Goal: Information Seeking & Learning: Compare options

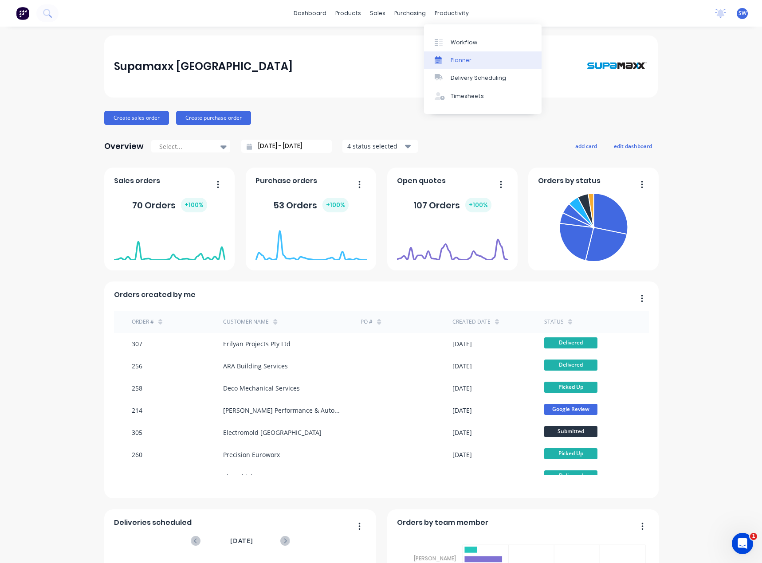
click at [468, 62] on div "Planner" at bounding box center [460, 60] width 21 height 8
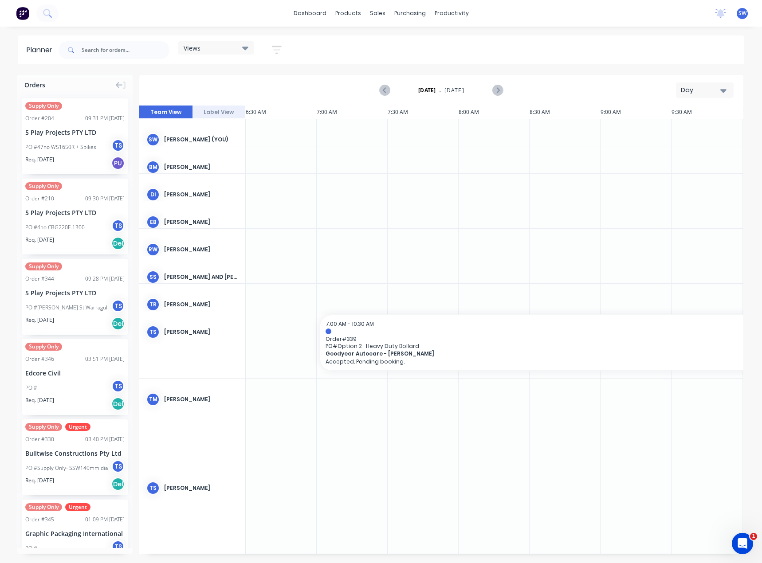
scroll to position [0, 71]
click at [698, 94] on div "Day" at bounding box center [700, 90] width 41 height 9
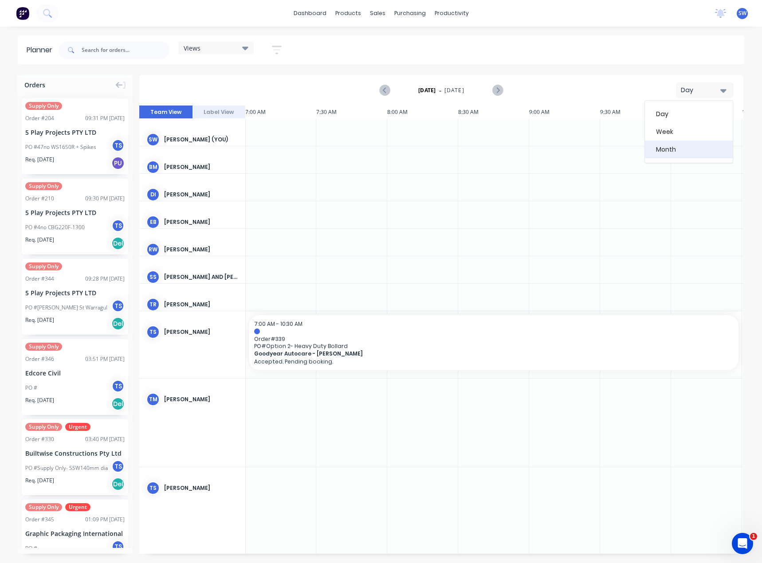
click at [675, 152] on div "Month" at bounding box center [689, 150] width 88 height 18
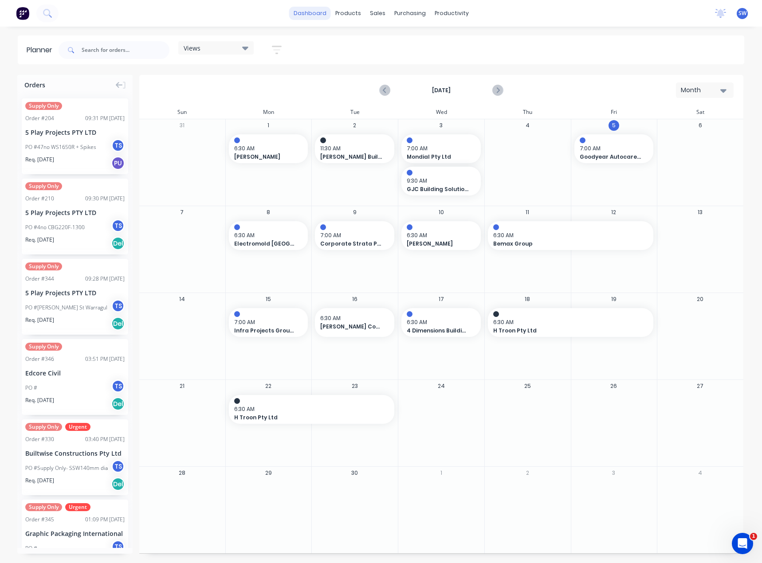
click at [307, 18] on link "dashboard" at bounding box center [310, 13] width 42 height 13
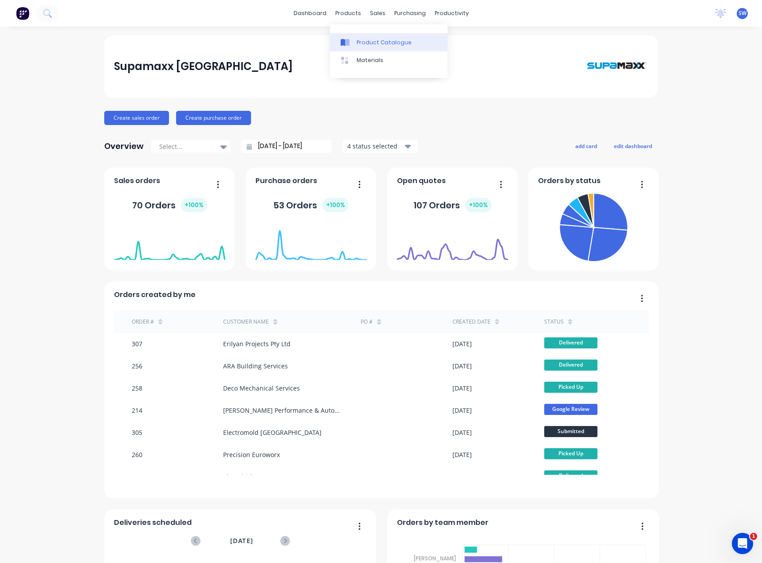
click at [368, 45] on div "Product Catalogue" at bounding box center [383, 43] width 55 height 8
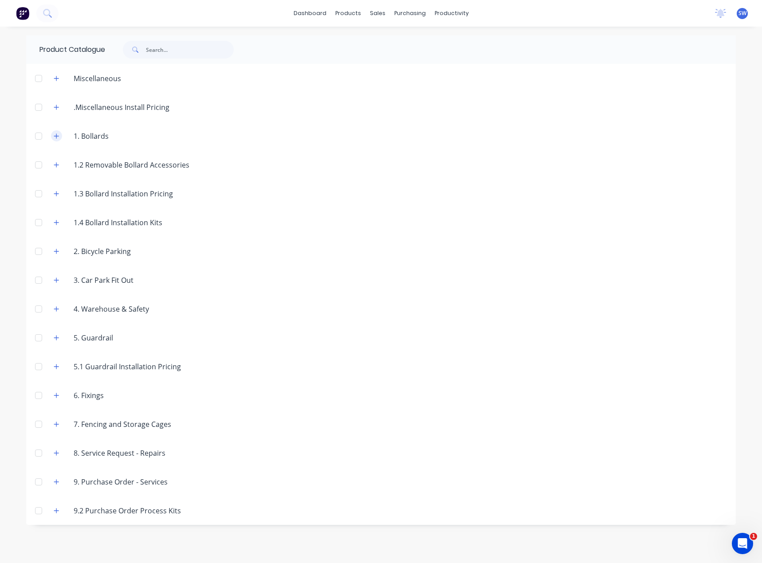
click at [57, 136] on icon "button" at bounding box center [56, 135] width 5 height 5
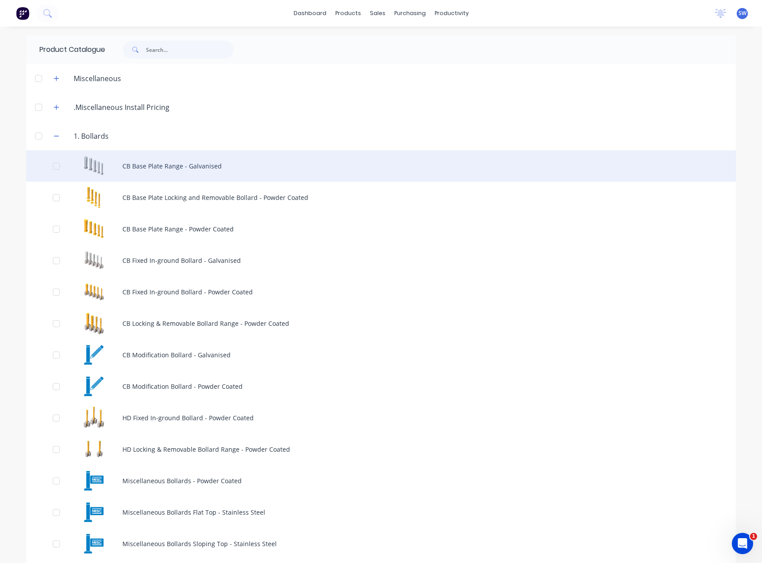
click at [202, 170] on div "CB Base Plate Range - Galvanised" at bounding box center [380, 165] width 709 height 31
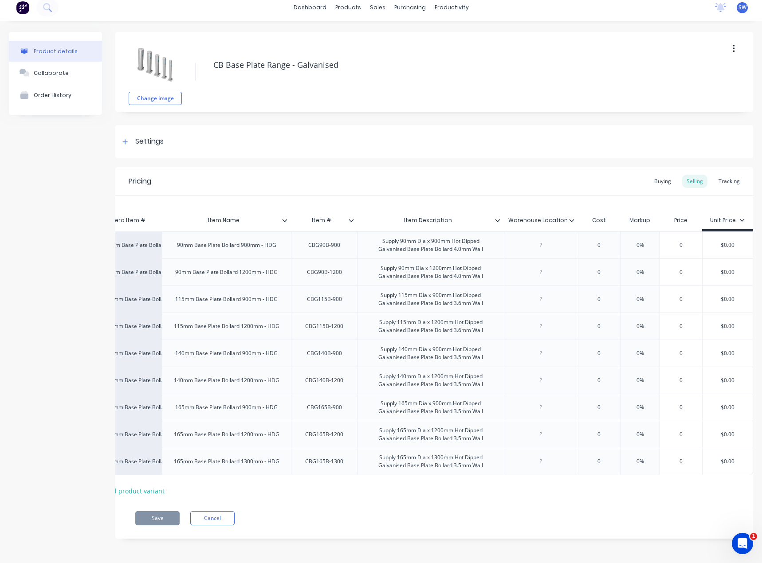
scroll to position [0, 47]
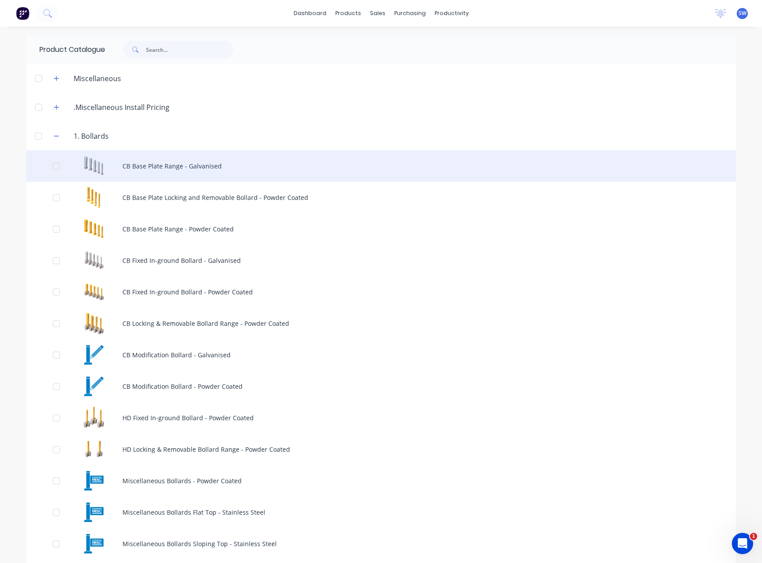
click at [277, 171] on div "CB Base Plate Range - Galvanised" at bounding box center [380, 165] width 709 height 31
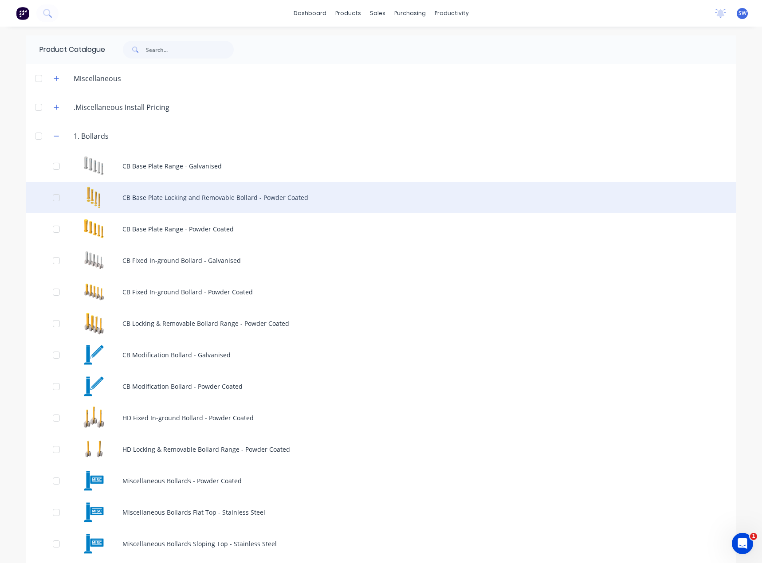
click at [166, 199] on div "CB Base Plate Locking and Removable Bollard - Powder Coated" at bounding box center [380, 197] width 709 height 31
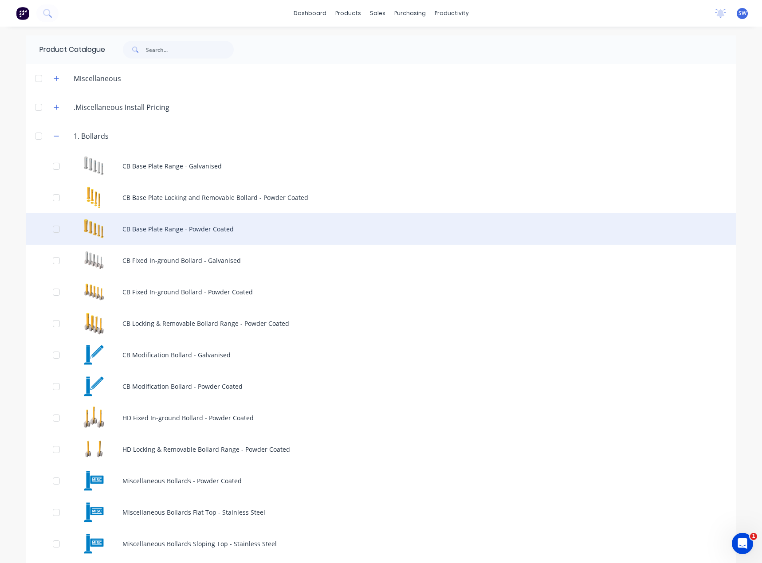
click at [178, 223] on div "CB Base Plate Range - Powder Coated" at bounding box center [380, 228] width 709 height 31
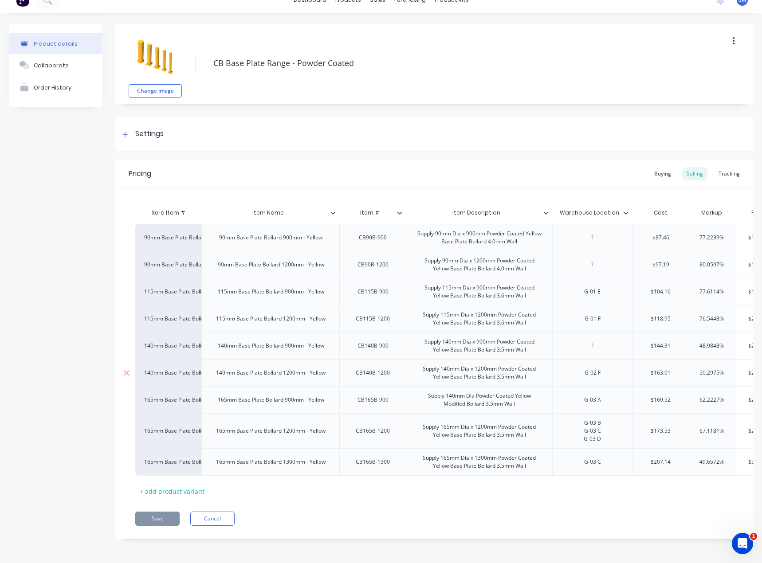
scroll to position [20, 0]
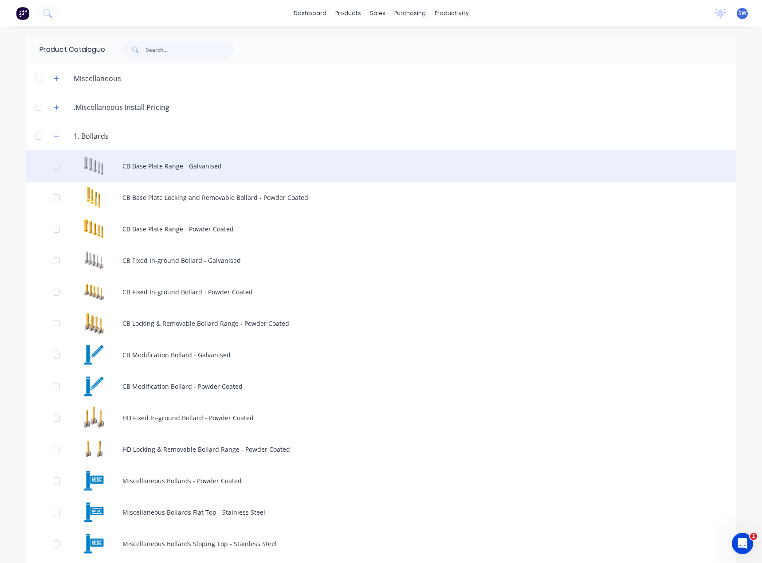
click at [221, 158] on div "CB Base Plate Range - Galvanised" at bounding box center [380, 165] width 709 height 31
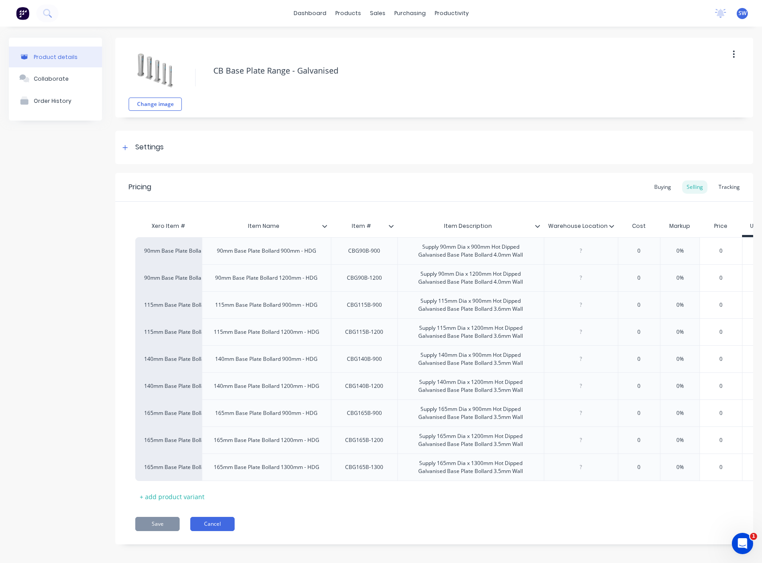
click at [218, 531] on button "Cancel" at bounding box center [212, 524] width 44 height 14
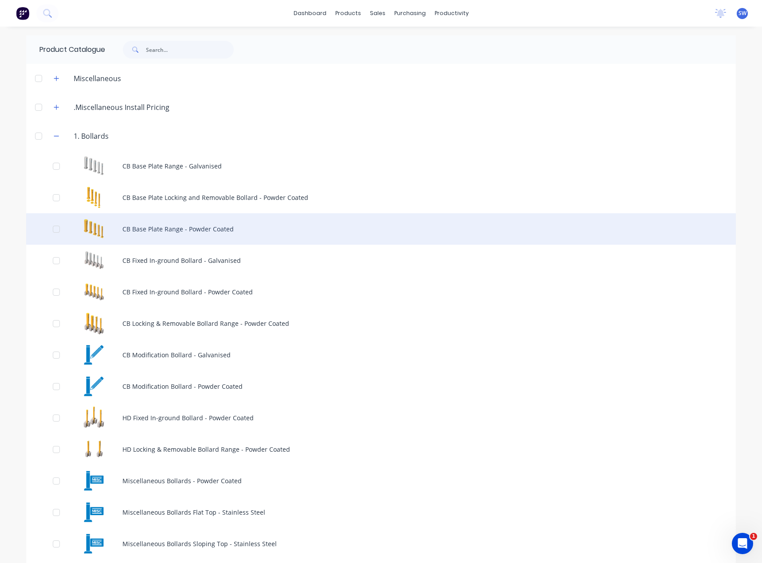
click at [151, 224] on div "CB Base Plate Range - Powder Coated" at bounding box center [380, 228] width 709 height 31
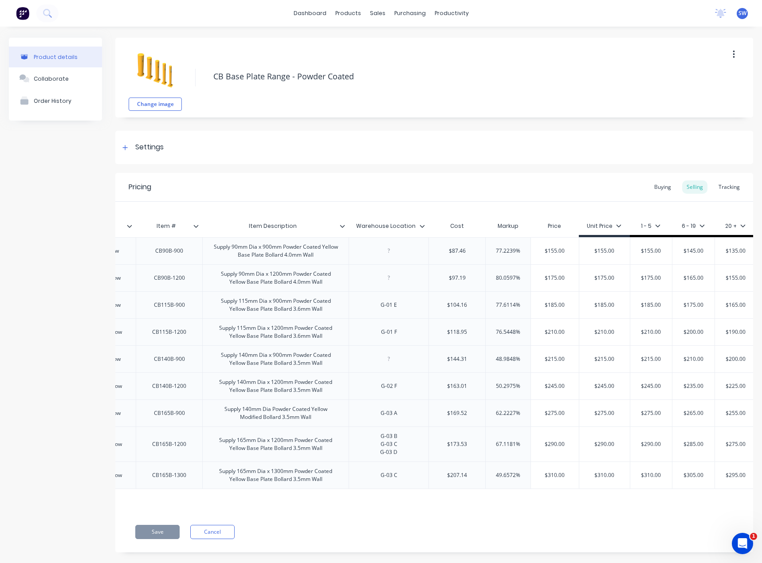
scroll to position [0, 215]
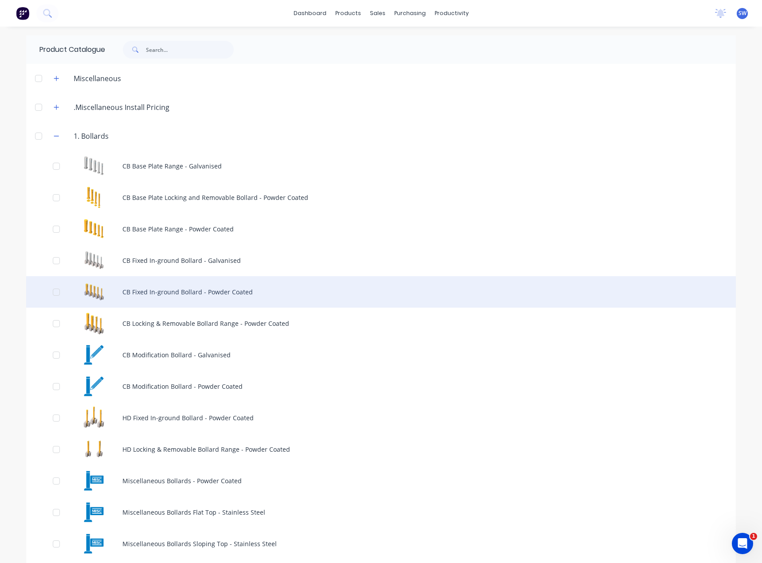
click at [247, 294] on div "CB Fixed In-ground Bollard - Powder Coated" at bounding box center [380, 291] width 709 height 31
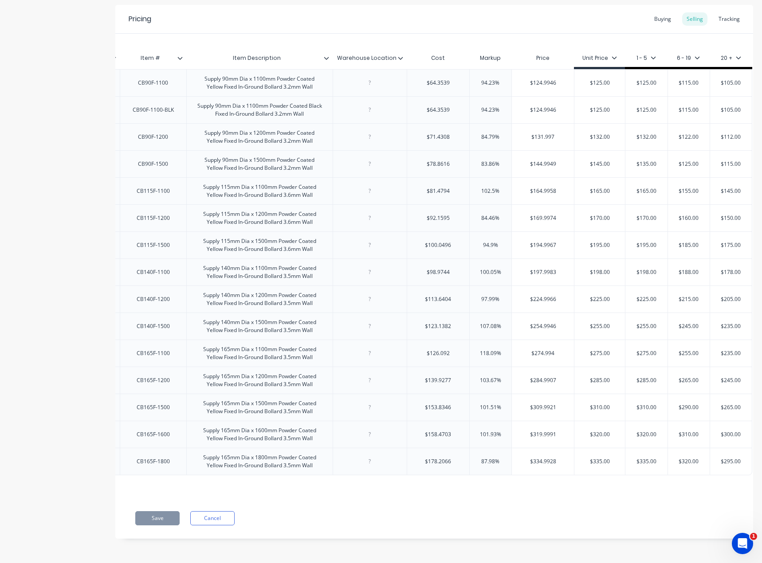
scroll to position [0, 241]
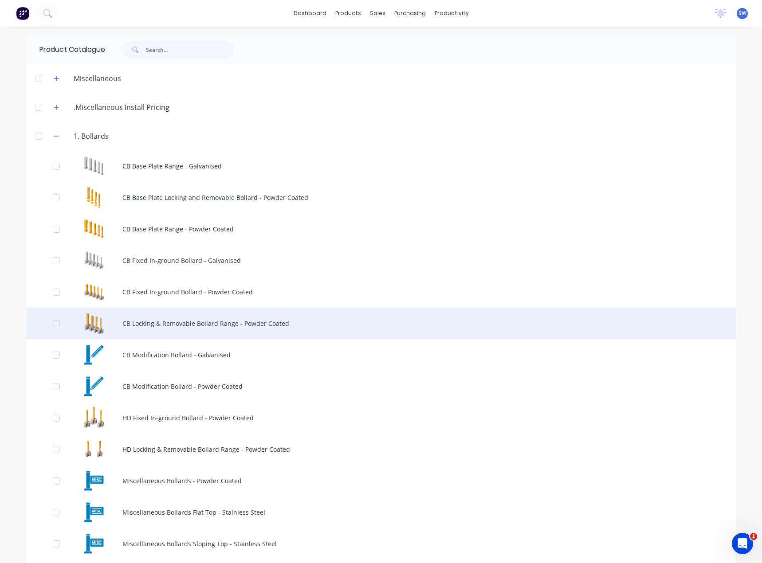
click at [153, 322] on div "CB Locking & Removable Bollard Range - Powder Coated" at bounding box center [380, 323] width 709 height 31
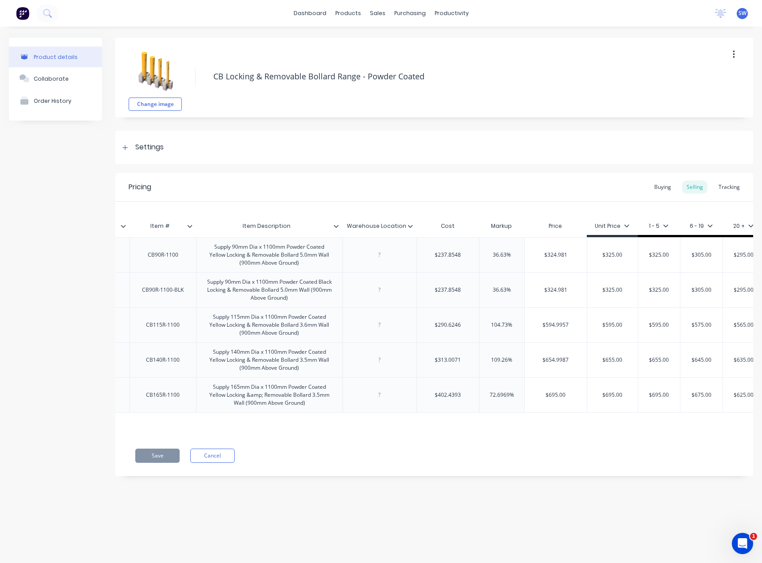
scroll to position [0, 248]
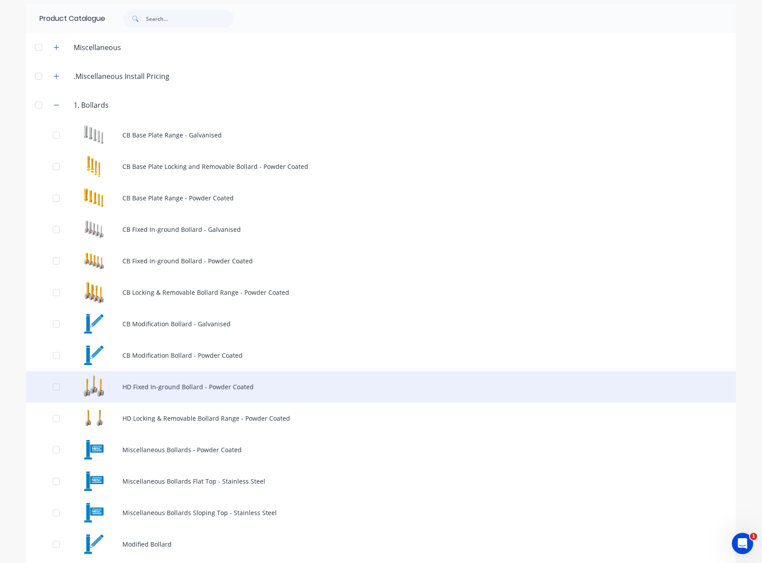
scroll to position [44, 0]
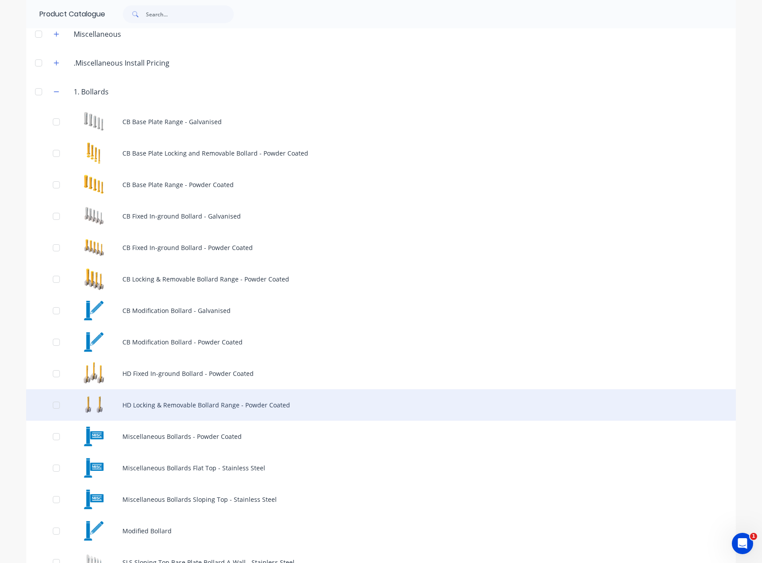
click at [228, 397] on div "HD Locking & Removable Bollard Range - Powder Coated" at bounding box center [380, 404] width 709 height 31
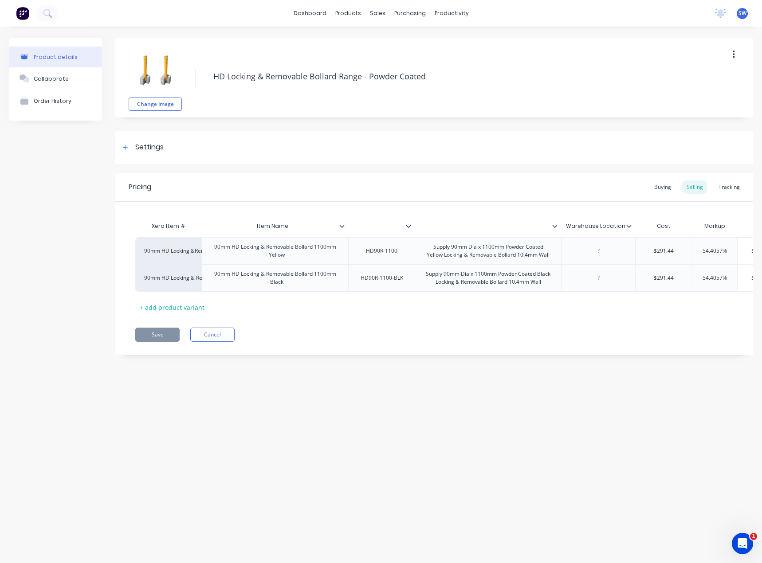
drag, startPoint x: 293, startPoint y: 368, endPoint x: 292, endPoint y: 359, distance: 9.5
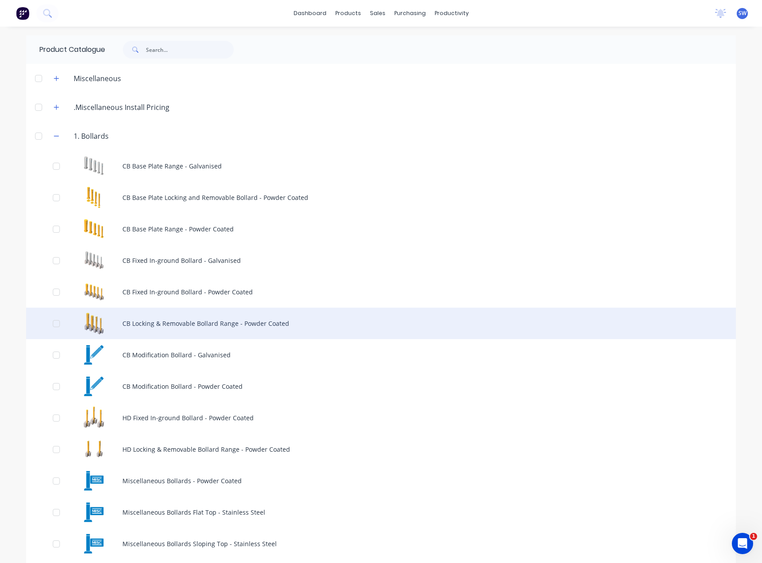
click at [211, 319] on div "CB Locking & Removable Bollard Range - Powder Coated" at bounding box center [380, 323] width 709 height 31
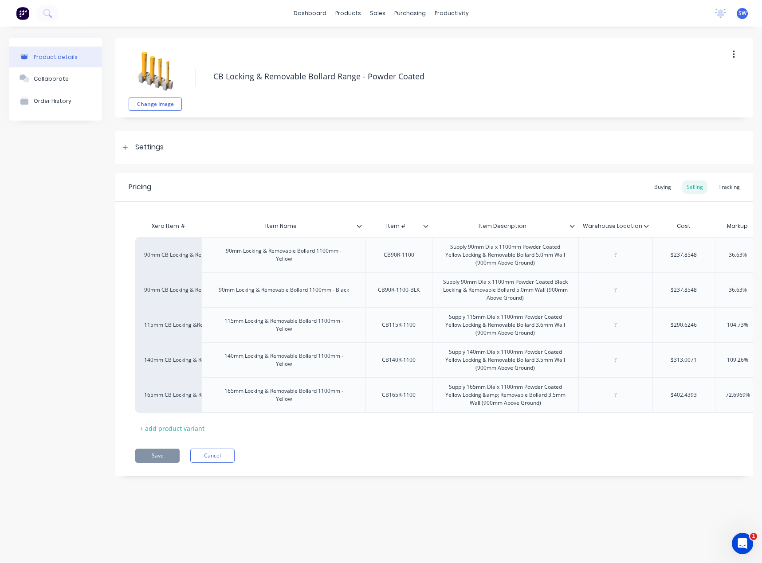
click at [94, 187] on div "Product details Collaborate Order History" at bounding box center [55, 264] width 93 height 452
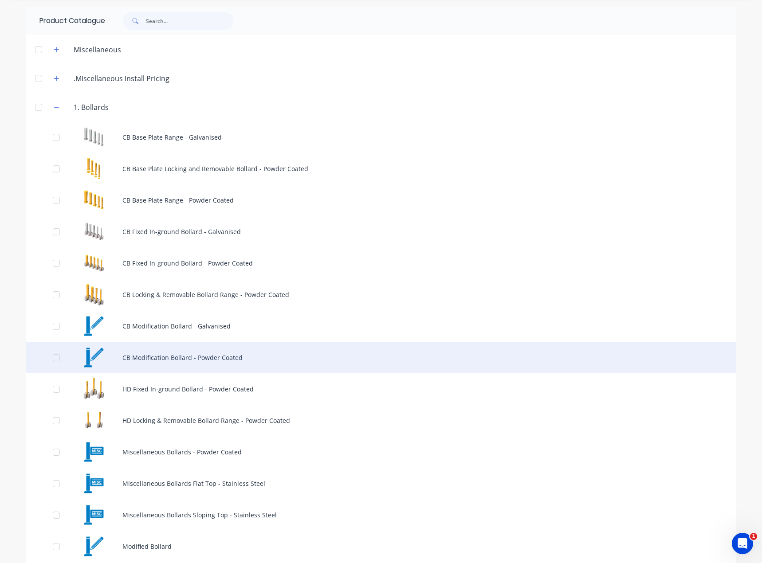
scroll to position [44, 0]
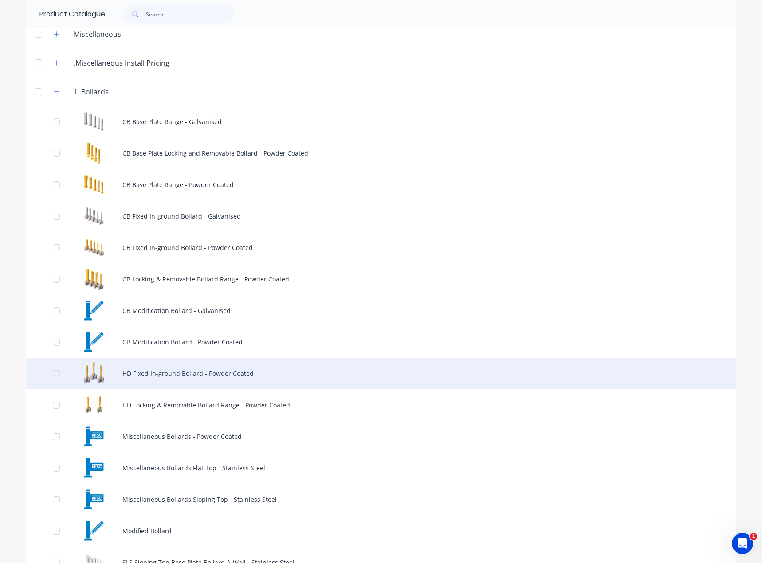
click at [199, 375] on div "HD Fixed In-ground Bollard - Powder Coated" at bounding box center [380, 373] width 709 height 31
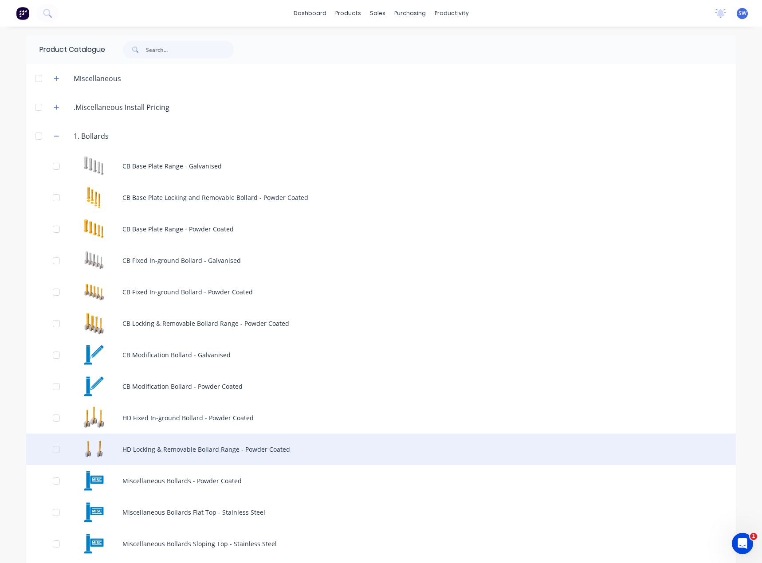
click at [201, 449] on div "HD Locking & Removable Bollard Range - Powder Coated" at bounding box center [380, 449] width 709 height 31
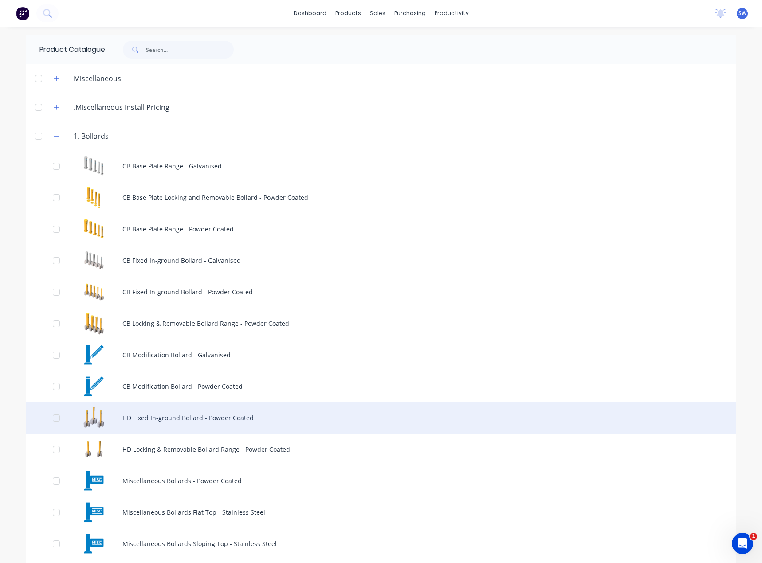
click at [203, 411] on div "HD Fixed In-ground Bollard - Powder Coated" at bounding box center [380, 417] width 709 height 31
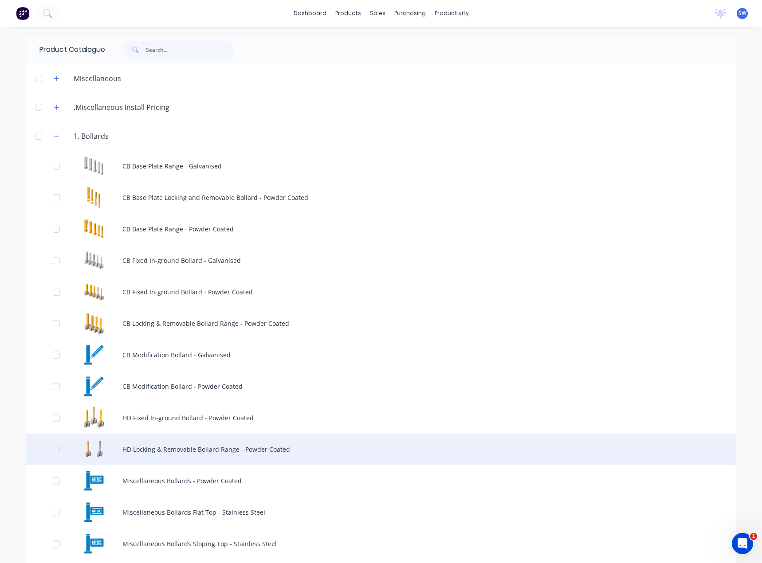
click at [149, 446] on div "HD Locking & Removable Bollard Range - Powder Coated" at bounding box center [380, 449] width 709 height 31
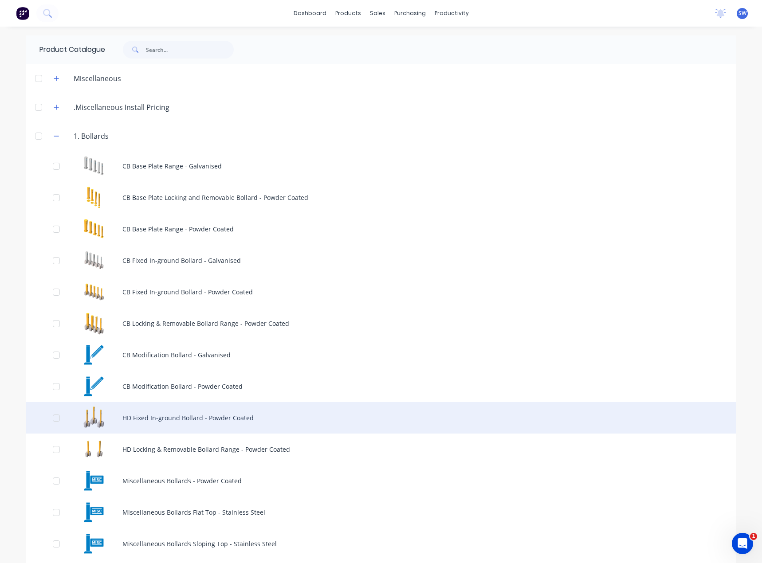
click at [185, 414] on div "HD Fixed In-ground Bollard - Powder Coated" at bounding box center [380, 417] width 709 height 31
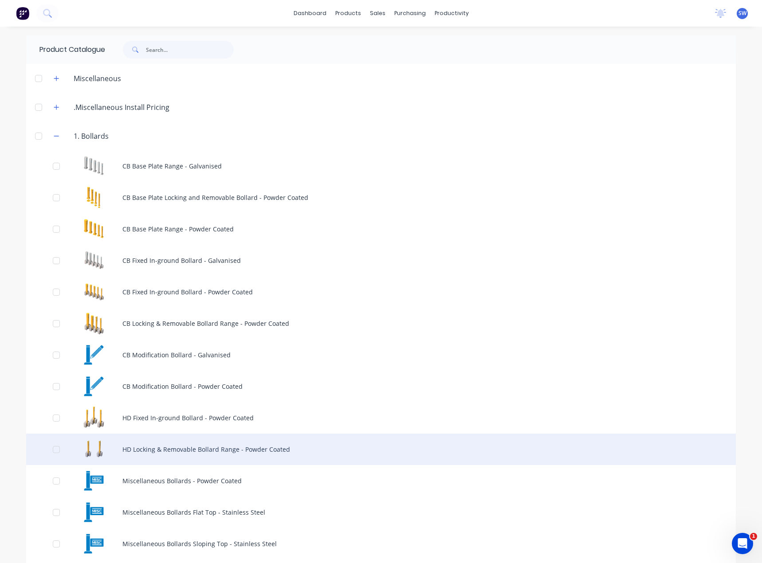
click at [178, 443] on div "HD Locking & Removable Bollard Range - Powder Coated" at bounding box center [380, 449] width 709 height 31
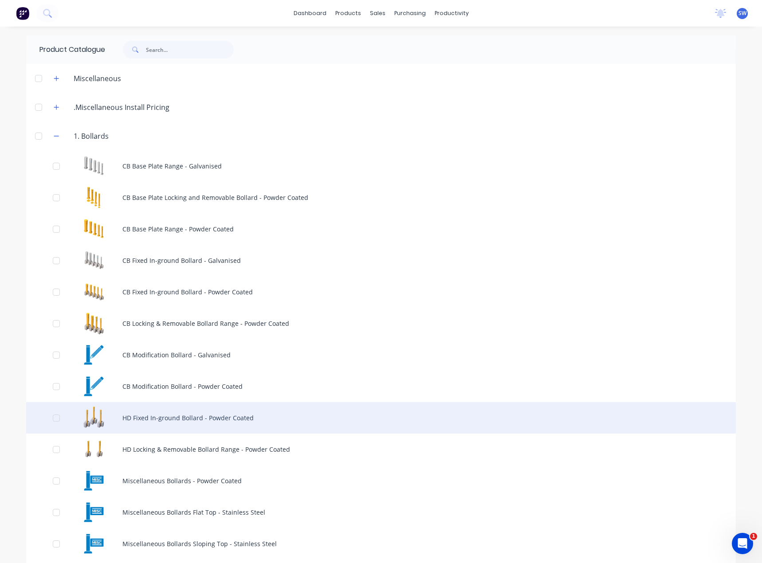
click at [161, 414] on div "HD Fixed In-ground Bollard - Powder Coated" at bounding box center [380, 417] width 709 height 31
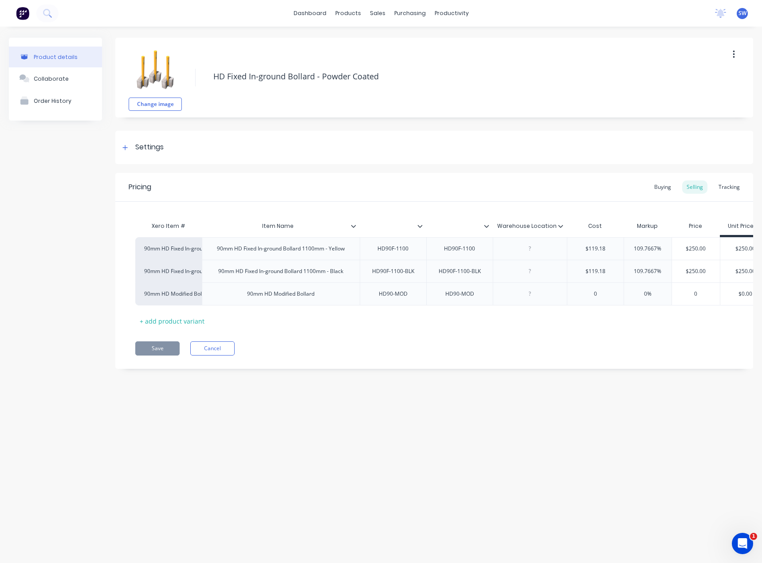
click at [246, 494] on div "Product details Collaborate Order History Change image HD Fixed In-ground Bolla…" at bounding box center [381, 286] width 762 height 519
click at [305, 350] on div "Save Cancel" at bounding box center [444, 348] width 618 height 14
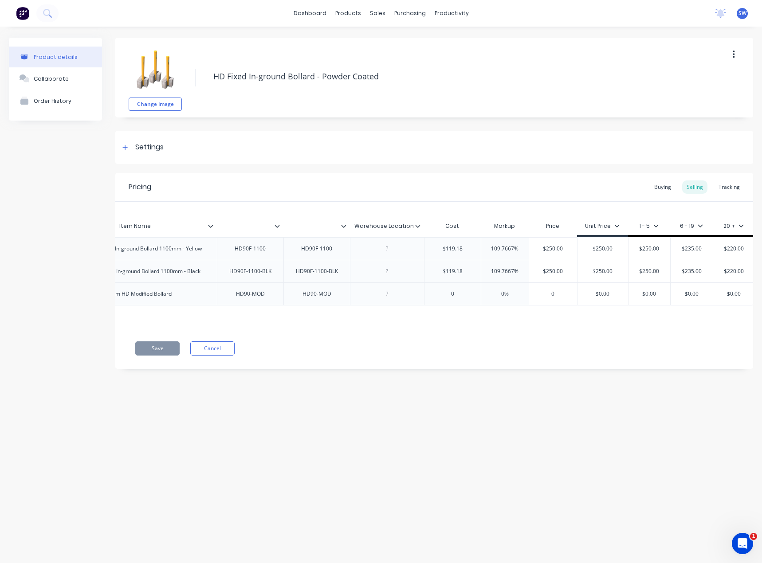
scroll to position [0, 145]
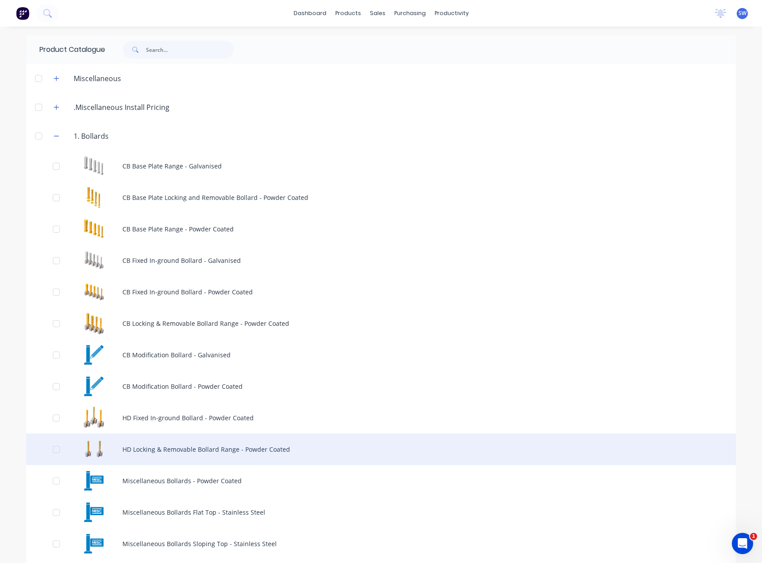
click at [216, 454] on div "HD Locking & Removable Bollard Range - Powder Coated" at bounding box center [380, 449] width 709 height 31
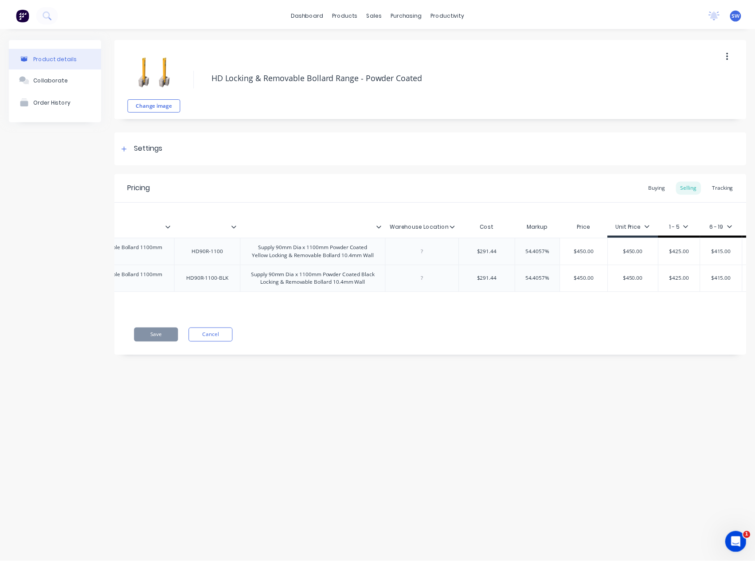
scroll to position [0, 211]
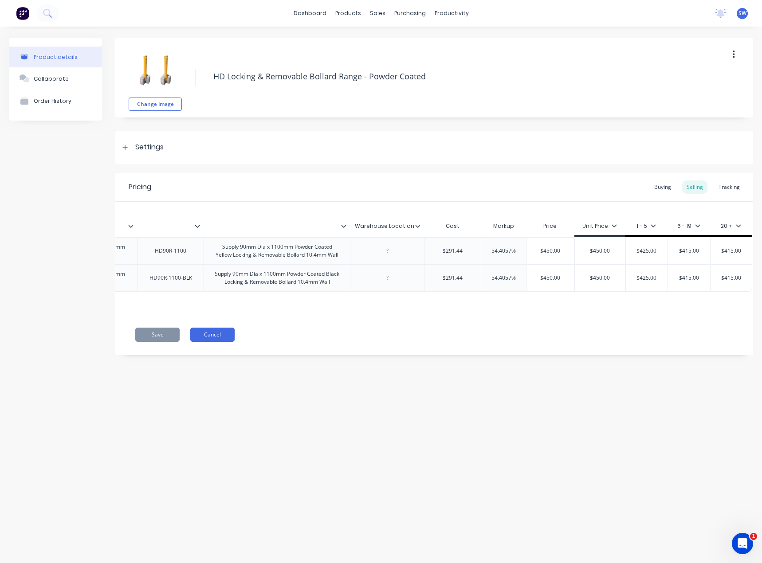
click at [209, 342] on button "Cancel" at bounding box center [212, 335] width 44 height 14
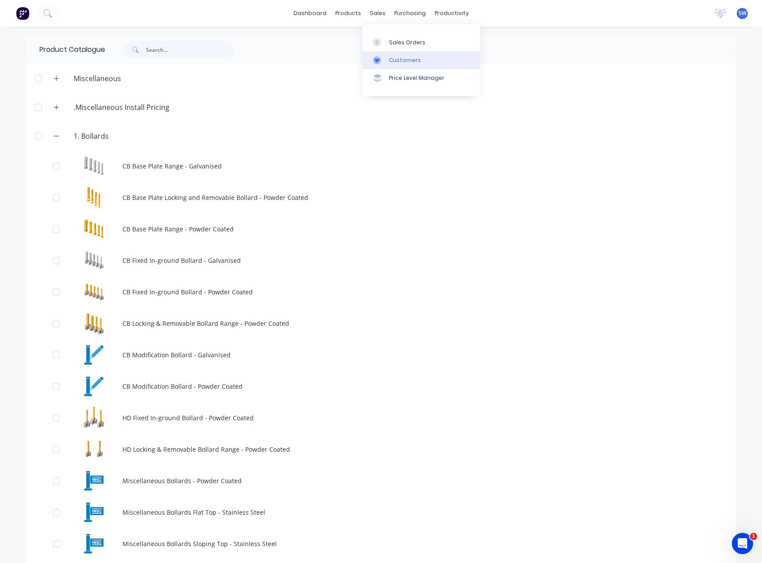
click at [419, 61] on link "Customers" at bounding box center [420, 60] width 117 height 18
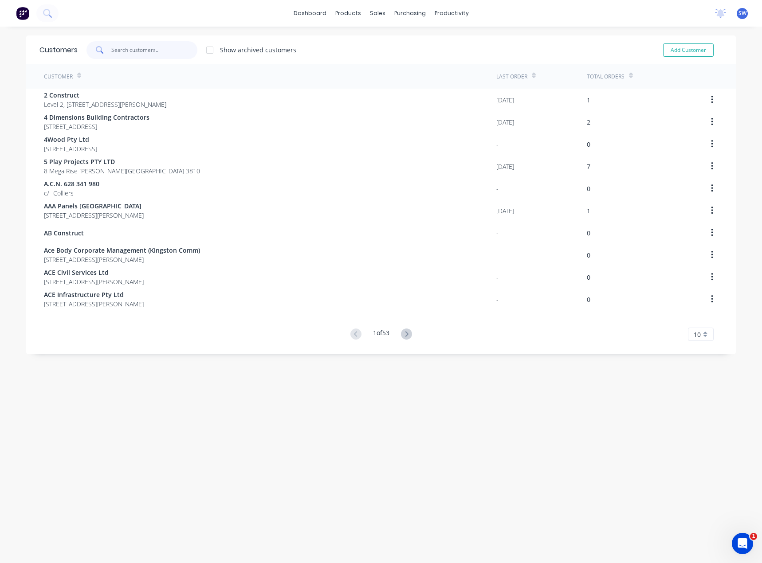
click at [174, 54] on input "text" at bounding box center [154, 50] width 86 height 18
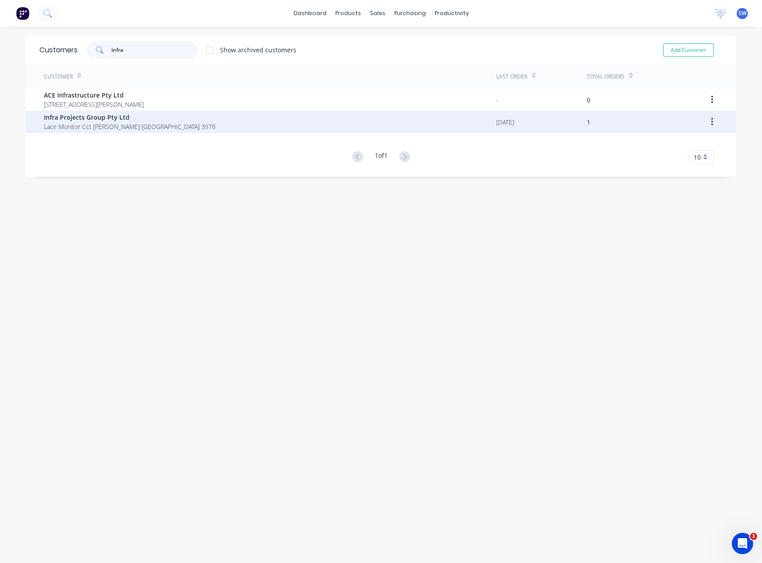
type input "infra"
click at [74, 120] on span "Infra Projects Group Pty Ltd" at bounding box center [130, 117] width 172 height 9
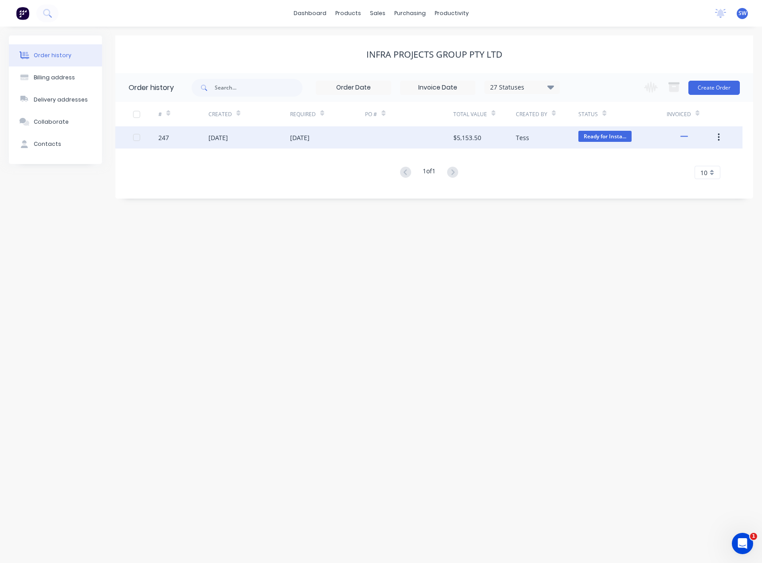
click at [473, 139] on div "$5,153.50" at bounding box center [467, 137] width 28 height 9
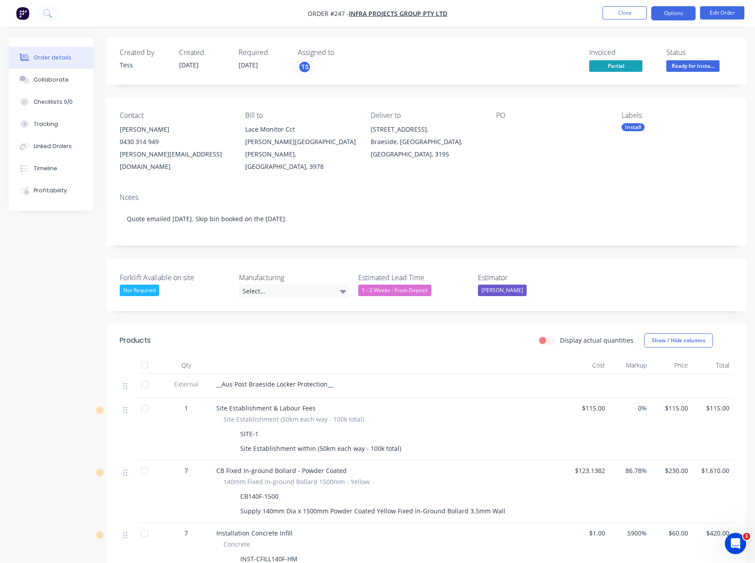
click at [680, 14] on button "Options" at bounding box center [673, 13] width 44 height 14
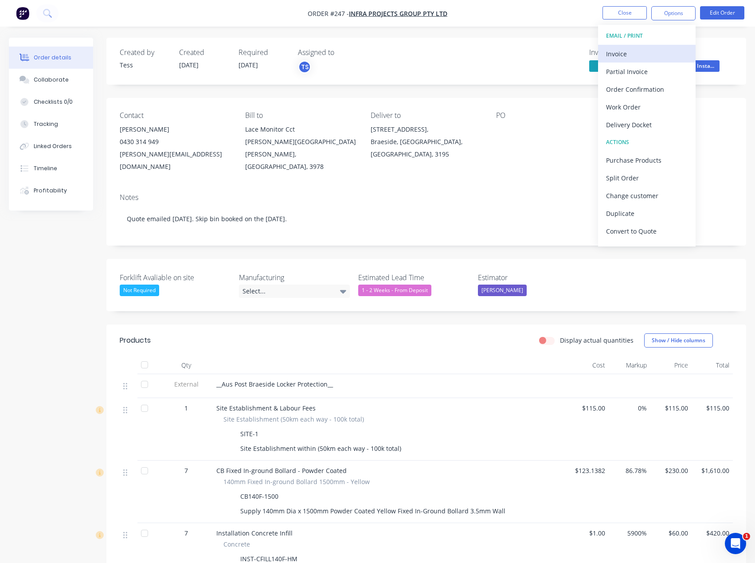
click at [648, 48] on div "Invoice" at bounding box center [647, 53] width 82 height 13
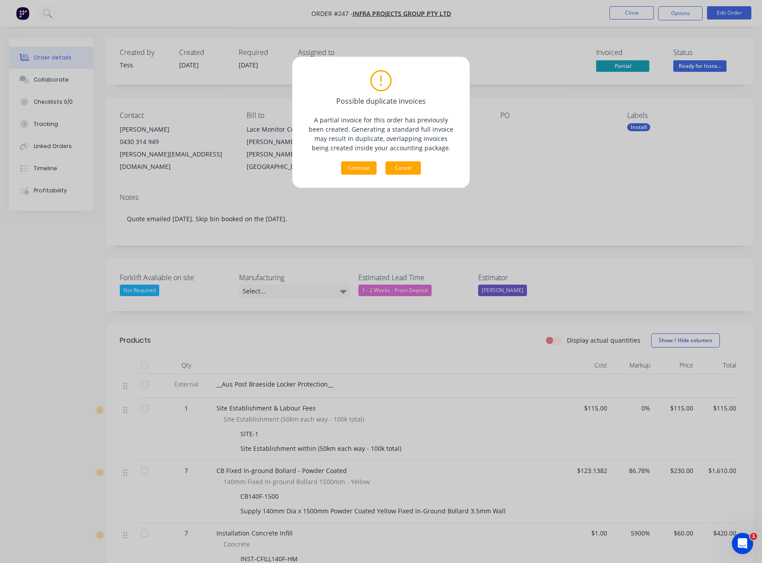
click at [415, 166] on button "Cancel" at bounding box center [402, 167] width 35 height 13
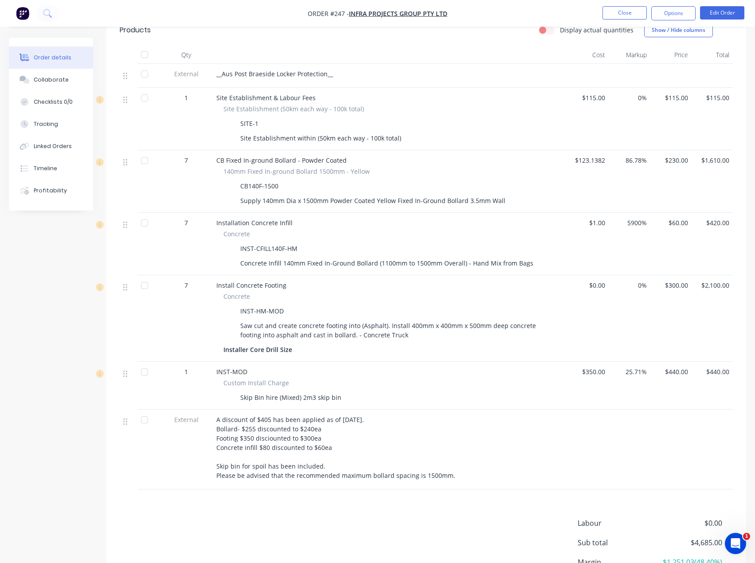
scroll to position [266, 0]
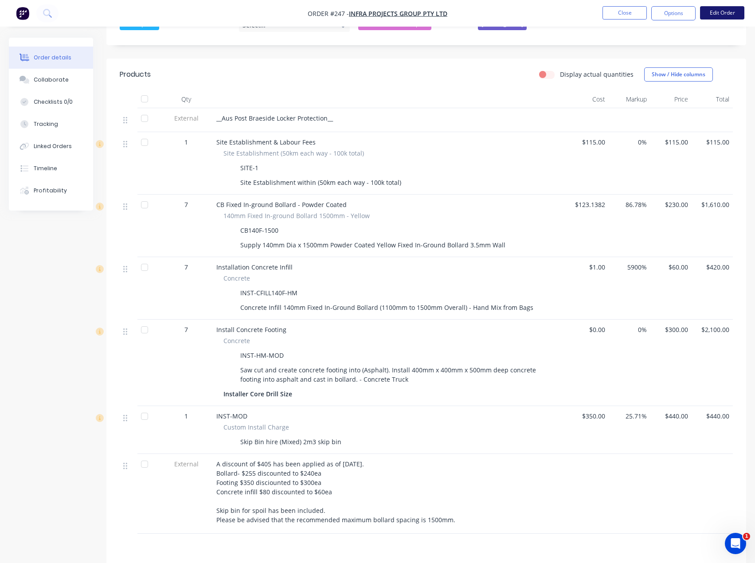
click at [719, 12] on button "Edit Order" at bounding box center [722, 12] width 44 height 13
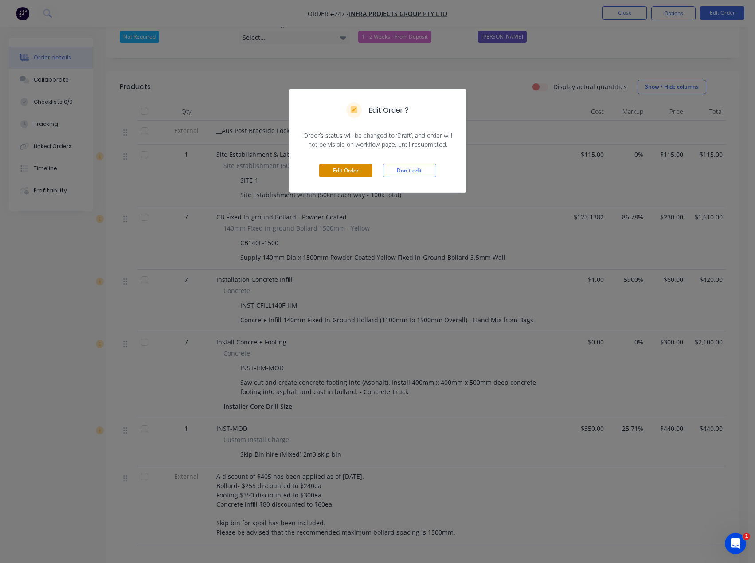
click at [352, 166] on button "Edit Order" at bounding box center [345, 170] width 53 height 13
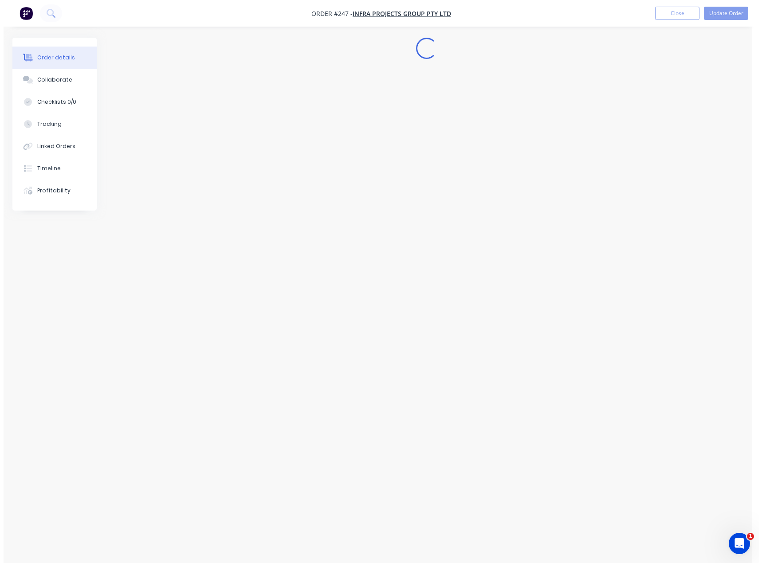
scroll to position [0, 0]
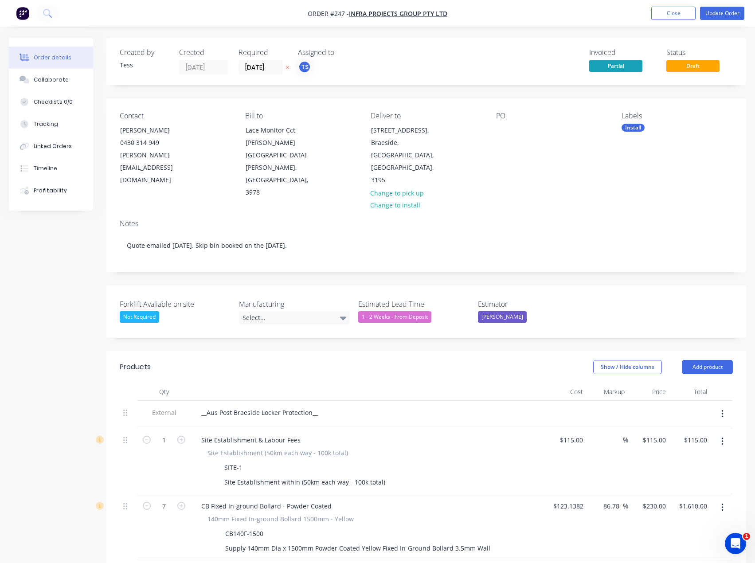
click at [508, 118] on div "PO" at bounding box center [551, 116] width 111 height 8
click at [496, 118] on div "PO" at bounding box center [551, 116] width 111 height 8
click at [499, 129] on div at bounding box center [503, 130] width 14 height 13
click at [717, 14] on button "Update Order" at bounding box center [722, 13] width 44 height 13
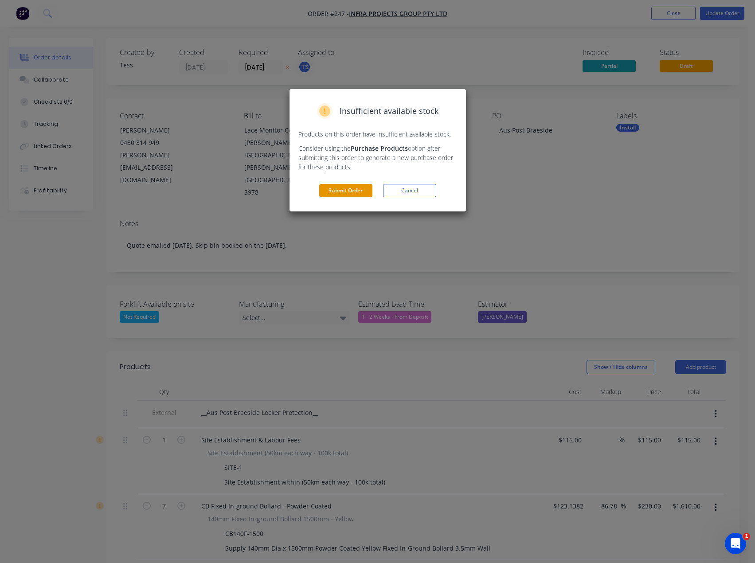
click at [348, 187] on button "Submit Order" at bounding box center [345, 190] width 53 height 13
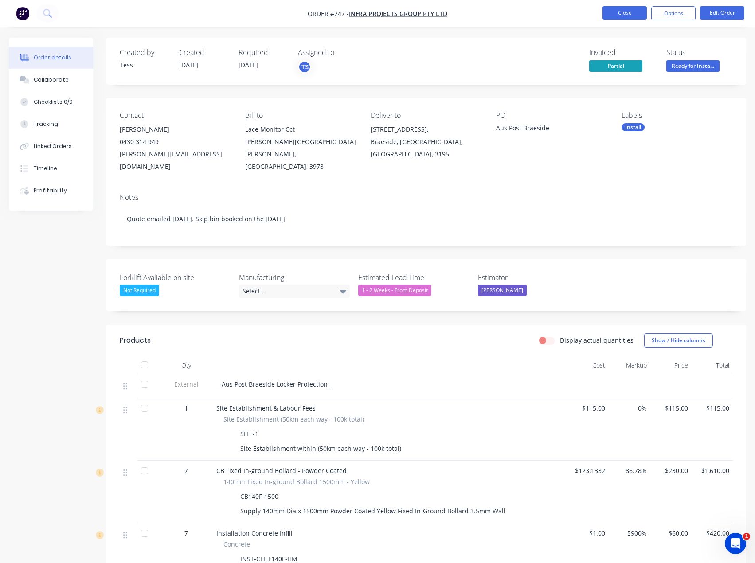
click at [613, 13] on button "Close" at bounding box center [624, 12] width 44 height 13
click at [615, 11] on button "Close" at bounding box center [624, 12] width 44 height 13
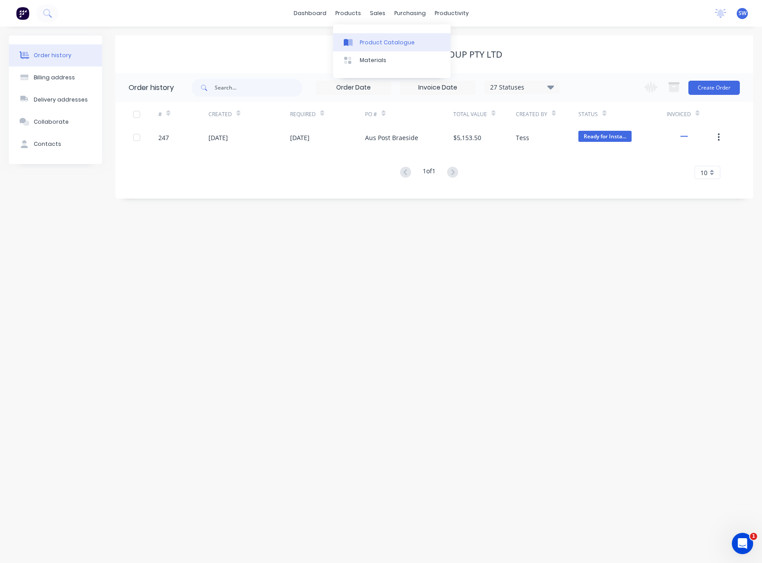
click at [365, 44] on div "Product Catalogue" at bounding box center [387, 43] width 55 height 8
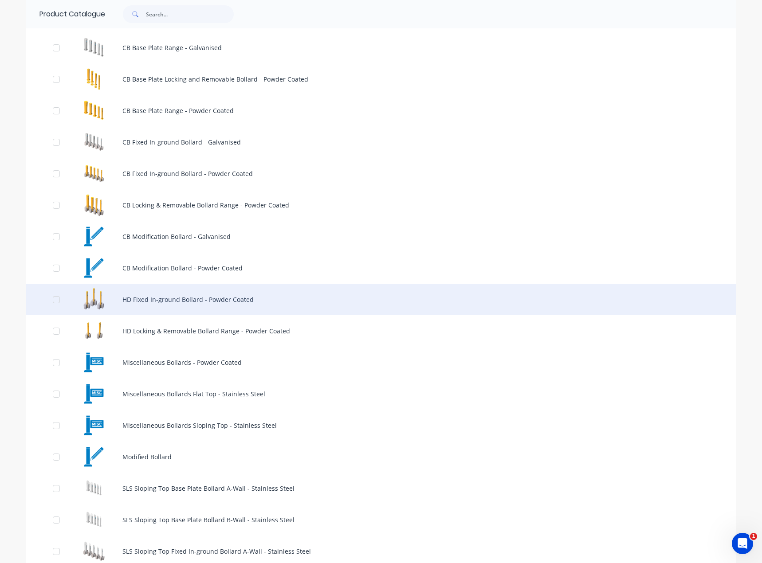
scroll to position [133, 0]
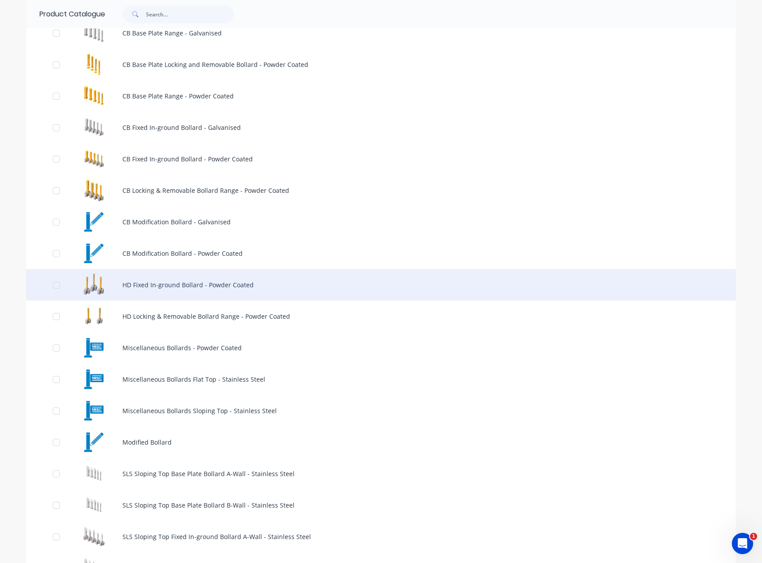
click at [171, 289] on div "HD Fixed In-ground Bollard - Powder Coated" at bounding box center [380, 284] width 709 height 31
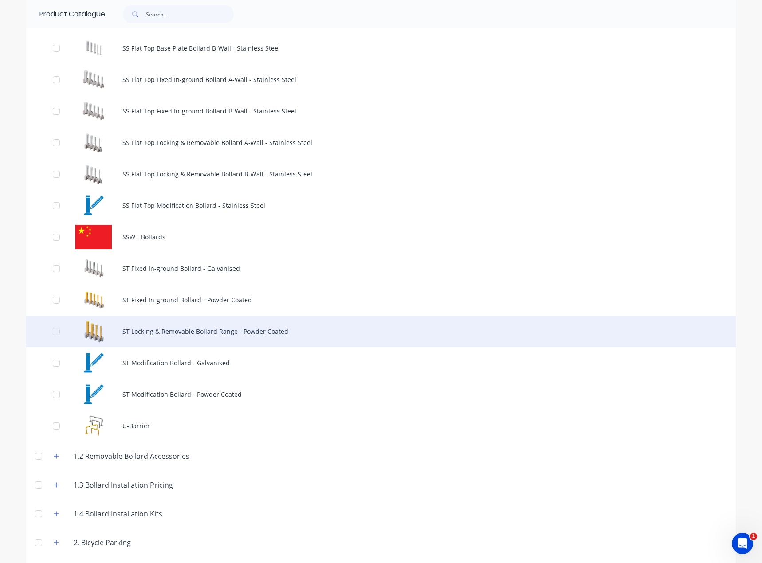
scroll to position [842, 0]
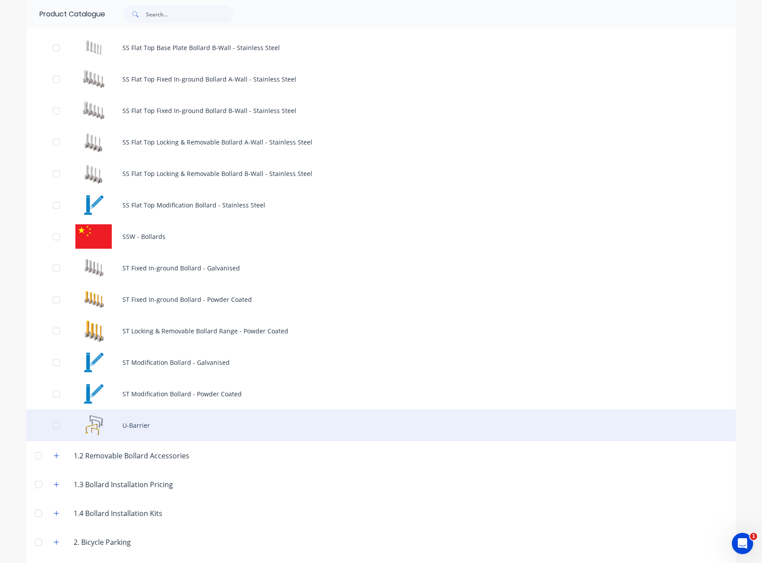
click at [133, 430] on div "U-Barrier" at bounding box center [380, 425] width 709 height 31
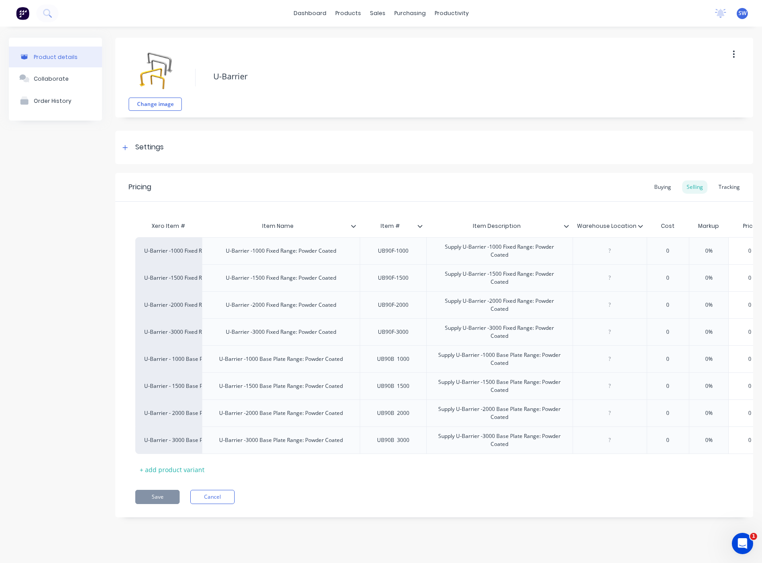
drag, startPoint x: 54, startPoint y: 169, endPoint x: 72, endPoint y: 143, distance: 32.0
click at [54, 169] on div "Product details Collaborate Order History" at bounding box center [55, 284] width 93 height 493
click at [178, 187] on div "Pricing Buying Selling Tracking" at bounding box center [433, 187] width 637 height 29
click at [352, 504] on div "Save Cancel" at bounding box center [444, 497] width 618 height 14
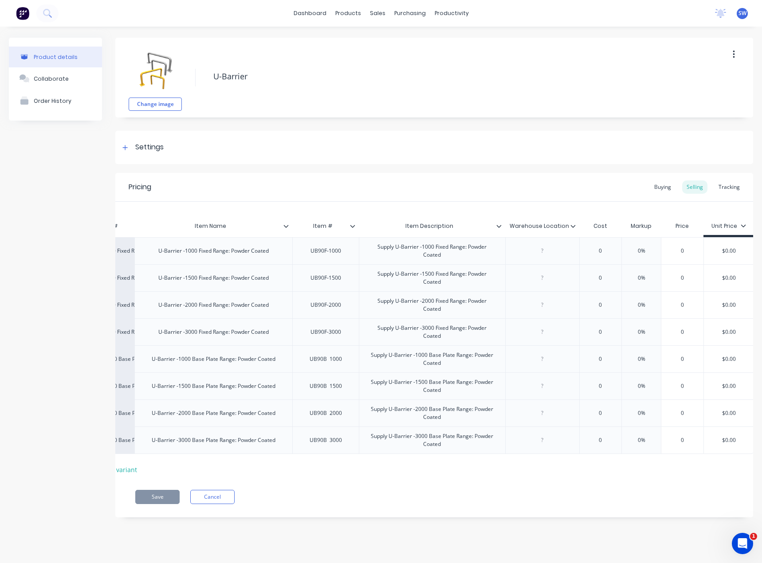
scroll to position [0, 69]
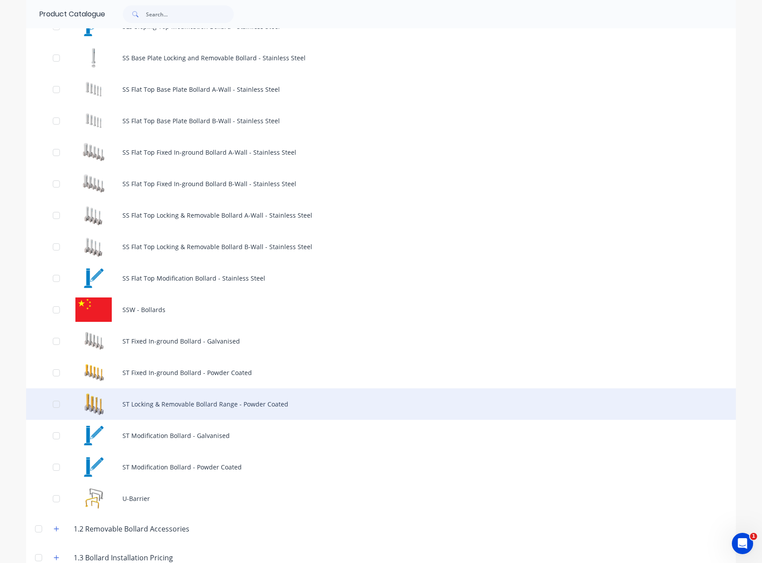
scroll to position [754, 0]
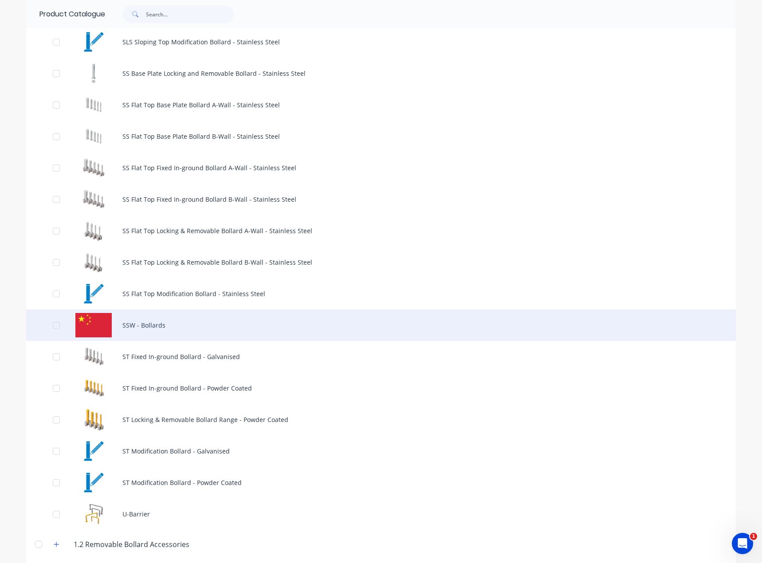
click at [181, 313] on div "SSW - Bollards" at bounding box center [380, 324] width 709 height 31
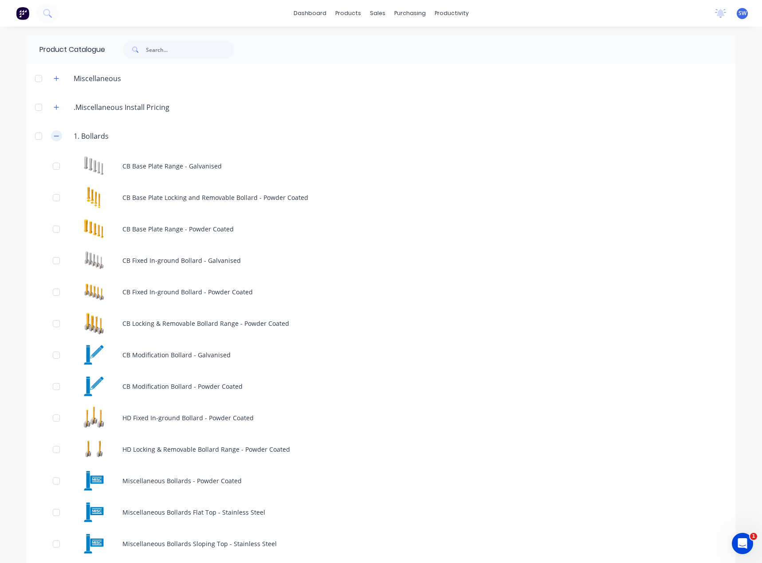
click at [54, 137] on icon "button" at bounding box center [56, 136] width 5 height 6
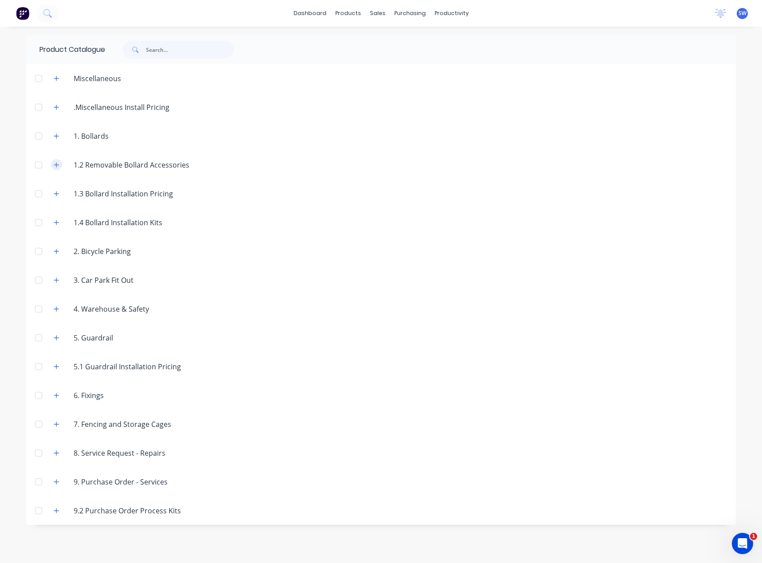
click at [51, 164] on button "button" at bounding box center [56, 164] width 11 height 11
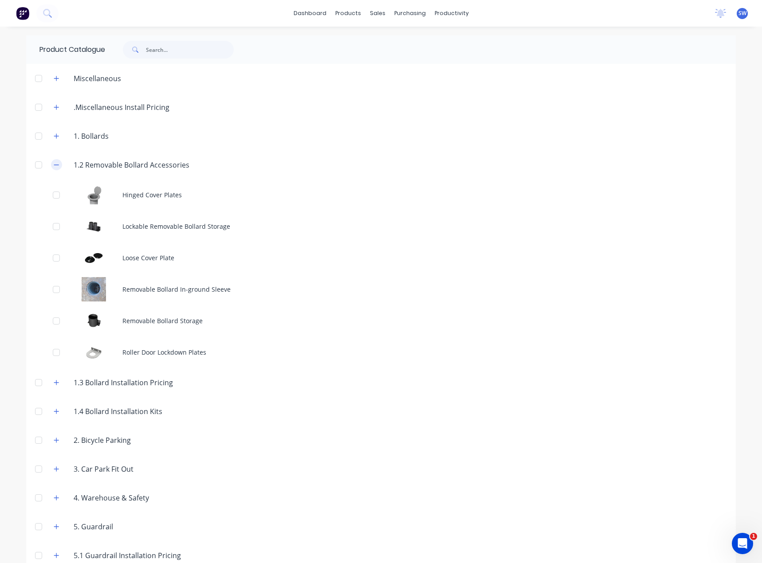
click at [56, 165] on button "button" at bounding box center [56, 164] width 11 height 11
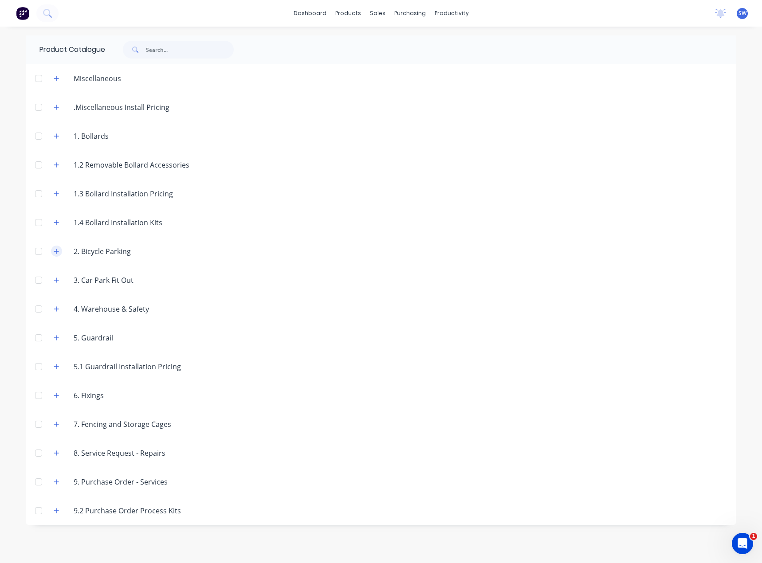
click at [59, 246] on button "button" at bounding box center [56, 251] width 11 height 11
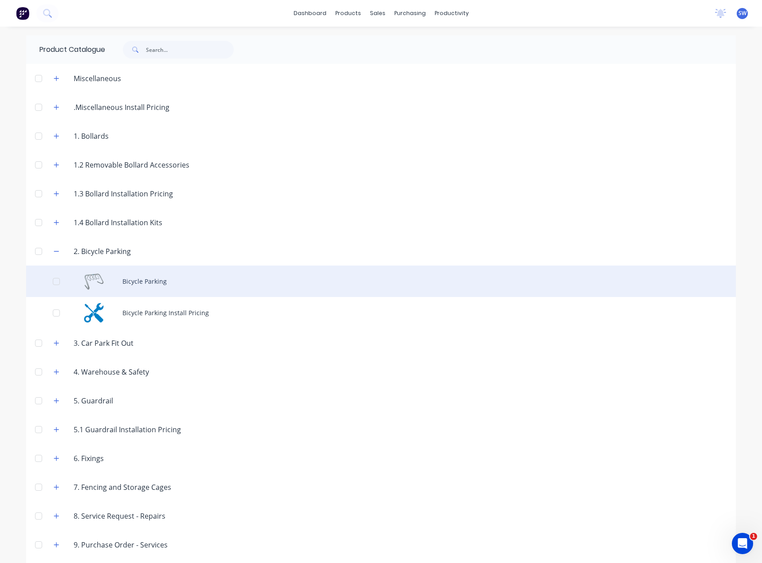
click at [160, 277] on div "Bicycle Parking" at bounding box center [380, 281] width 709 height 31
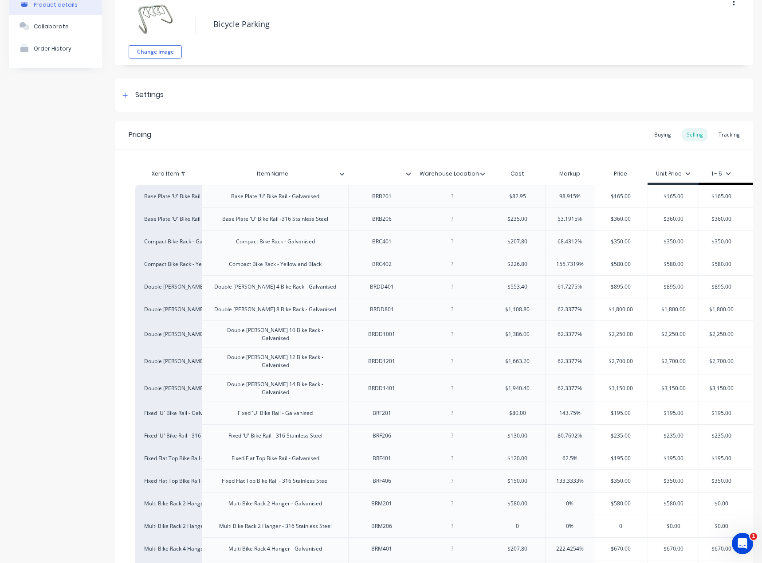
scroll to position [29, 0]
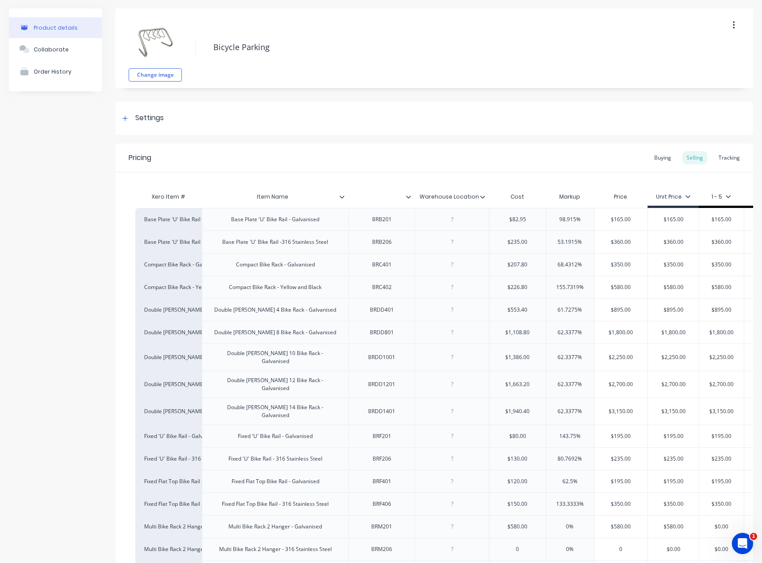
click at [292, 31] on div "Change image Bicycle Parking" at bounding box center [433, 48] width 637 height 80
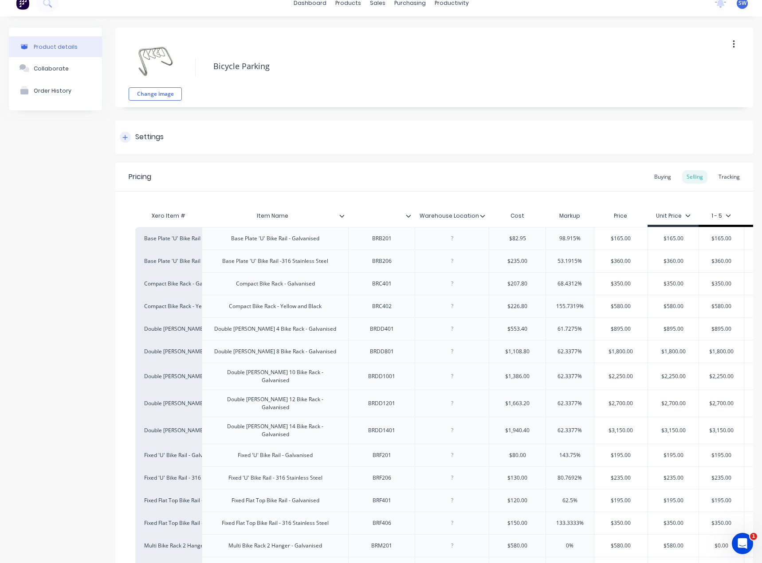
scroll to position [0, 0]
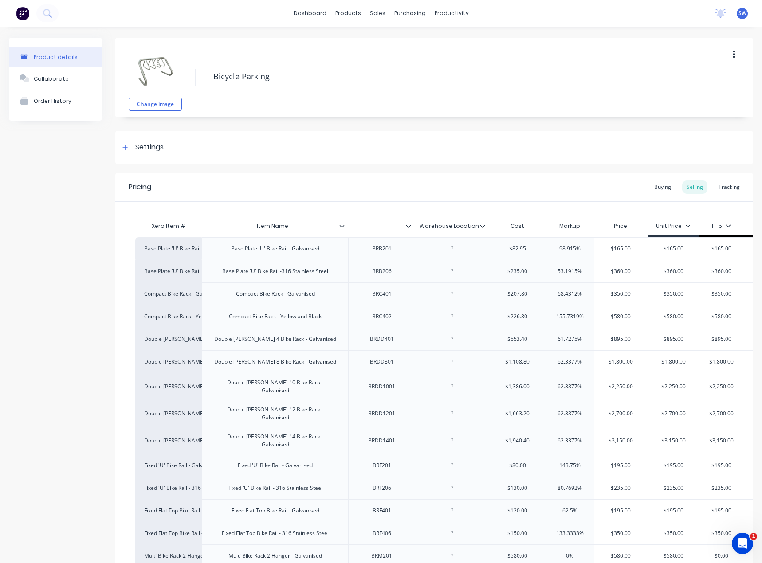
click at [370, 47] on div "Change image Bicycle Parking" at bounding box center [433, 78] width 637 height 80
click at [253, 252] on div "Base Plate 'U' Bike Rail - Galvanised" at bounding box center [275, 249] width 102 height 12
click at [155, 249] on div "Base Plate 'U' Bike Rail - Galvanised" at bounding box center [168, 249] width 49 height 8
click at [342, 189] on div "Pricing Buying Selling Tracking" at bounding box center [433, 187] width 637 height 29
click at [310, 90] on div "Change image Bicycle Parking" at bounding box center [433, 78] width 637 height 80
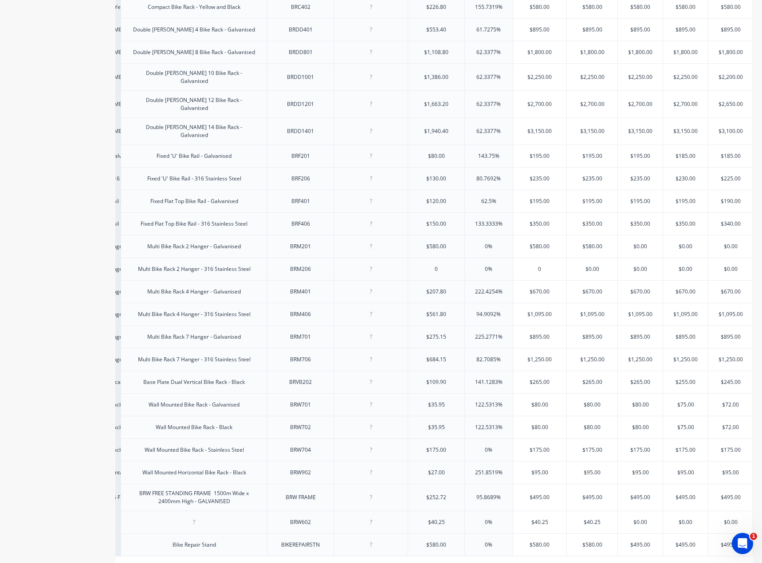
scroll to position [310, 0]
click at [282, 538] on div "BIKEREPAIRSTN" at bounding box center [300, 544] width 53 height 12
drag, startPoint x: 318, startPoint y: 535, endPoint x: 271, endPoint y: 465, distance: 84.0
click at [272, 465] on div "Base Plate 'U' Bike Rail - Galvanised Base Plate 'U' Bike Rail - Galvanised BRB…" at bounding box center [353, 241] width 598 height 629
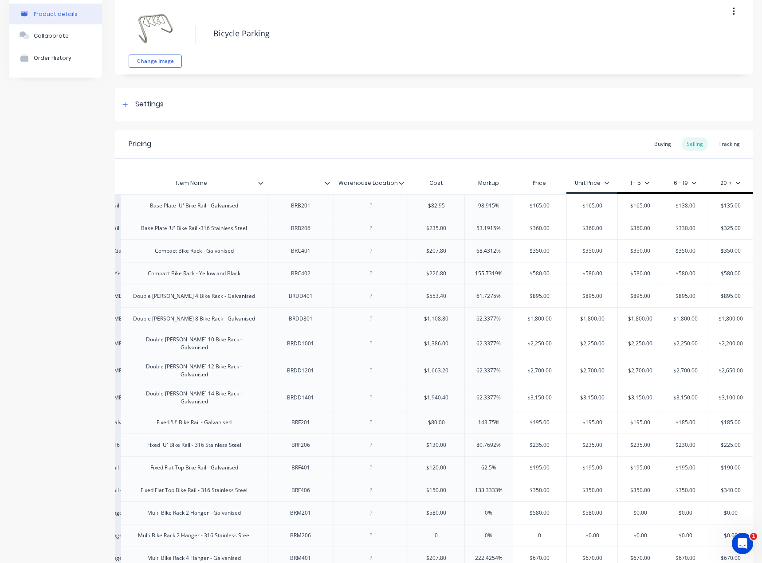
scroll to position [0, 0]
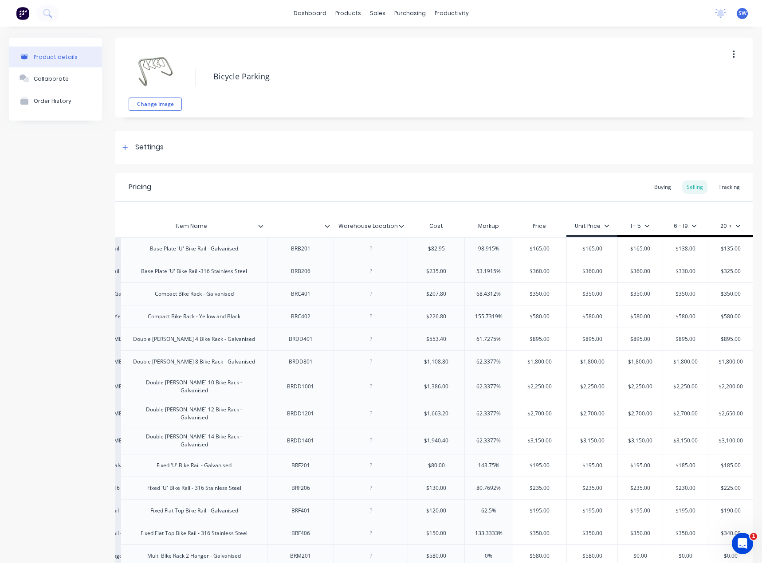
click at [288, 254] on div "BRB201" at bounding box center [300, 249] width 44 height 12
drag, startPoint x: 284, startPoint y: 249, endPoint x: 311, endPoint y: 395, distance: 148.3
click at [311, 395] on div "Base Plate 'U' Bike Rail - Galvanised Base Plate 'U' Bike Rail - Galvanised BRB…" at bounding box center [353, 551] width 598 height 629
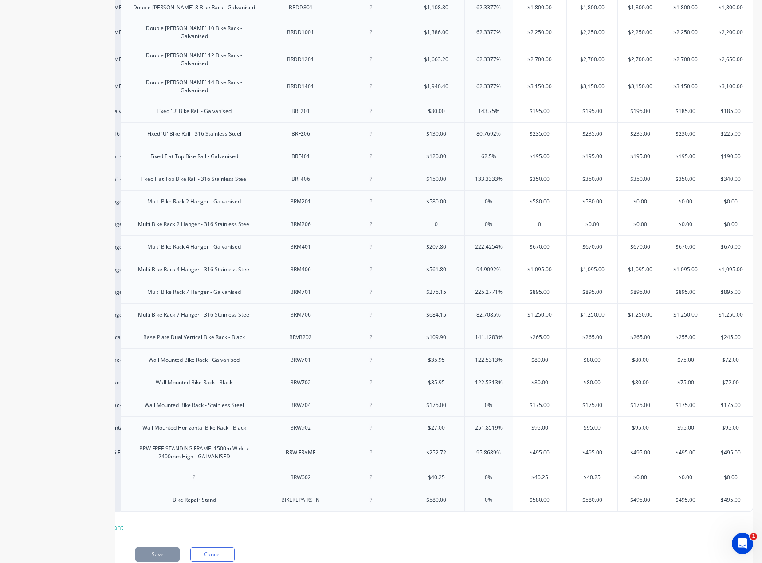
scroll to position [355, 0]
click at [306, 494] on div "BIKEREPAIRSTN" at bounding box center [300, 500] width 53 height 12
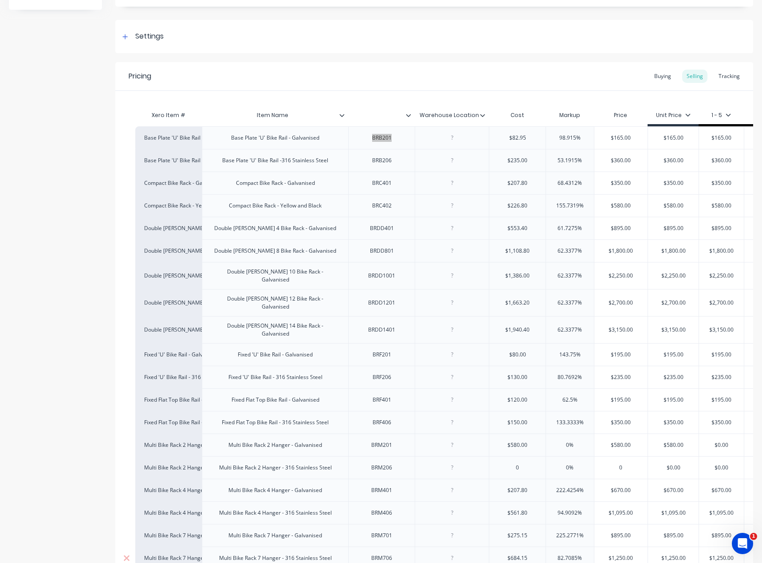
scroll to position [89, 0]
